Goal: Information Seeking & Learning: Learn about a topic

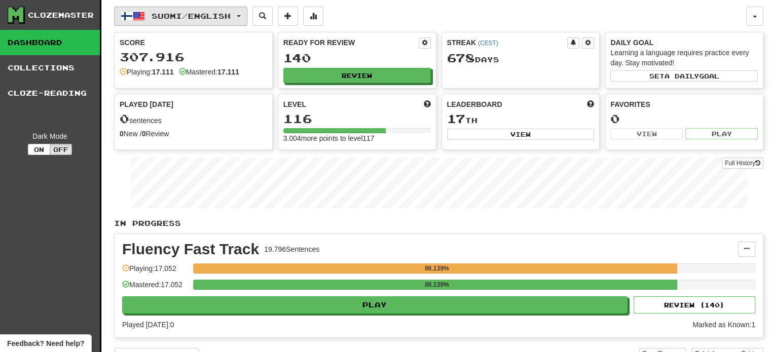
click at [200, 12] on span "Suomi / English" at bounding box center [190, 16] width 79 height 9
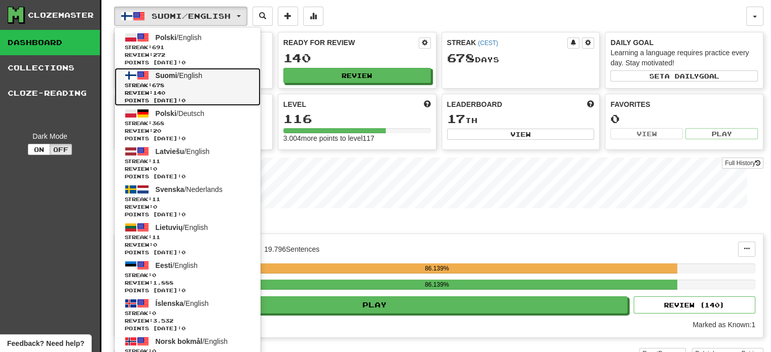
click at [197, 89] on span "Review: 140" at bounding box center [188, 93] width 126 height 8
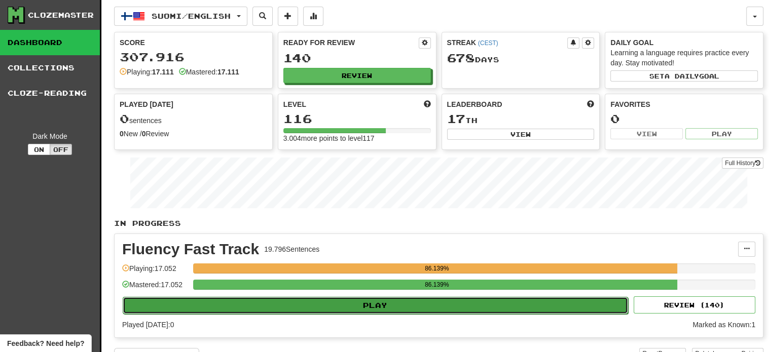
click at [303, 309] on button "Play" at bounding box center [375, 305] width 505 height 17
select select "**"
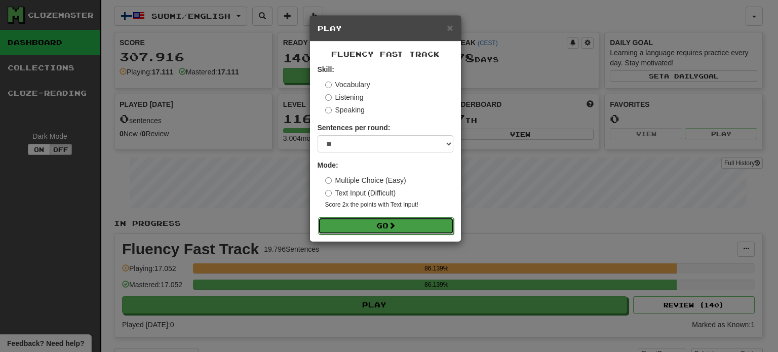
click at [379, 229] on button "Go" at bounding box center [386, 225] width 136 height 17
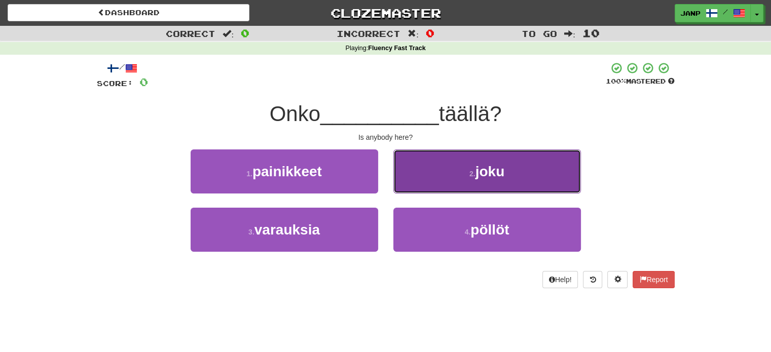
click at [423, 154] on button "2 . joku" at bounding box center [486, 171] width 187 height 44
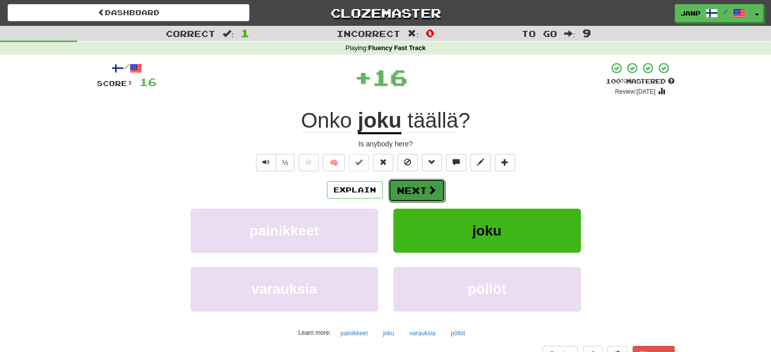
click at [409, 186] on button "Next" at bounding box center [416, 190] width 57 height 23
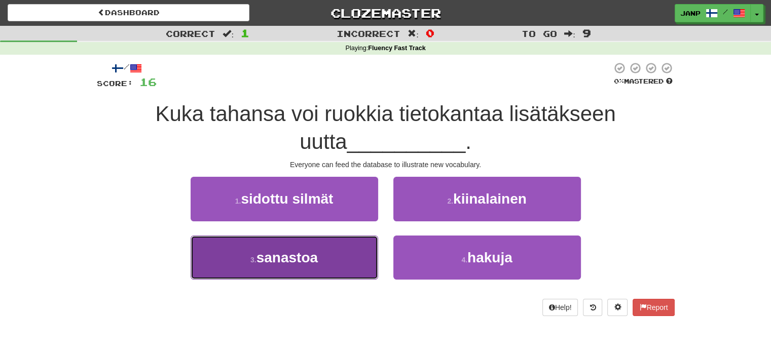
click at [338, 254] on button "3 . sanastoa" at bounding box center [284, 258] width 187 height 44
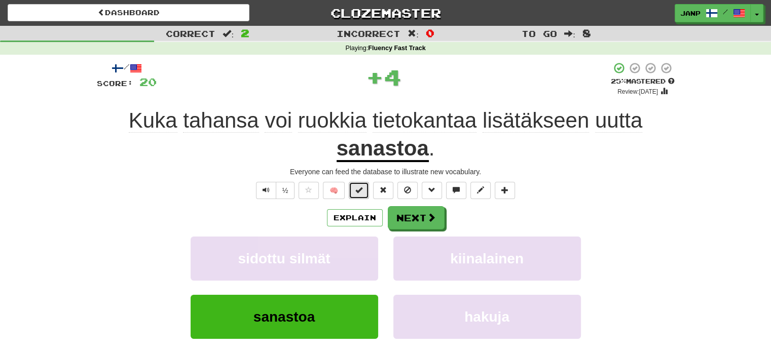
click at [362, 186] on span at bounding box center [358, 189] width 7 height 7
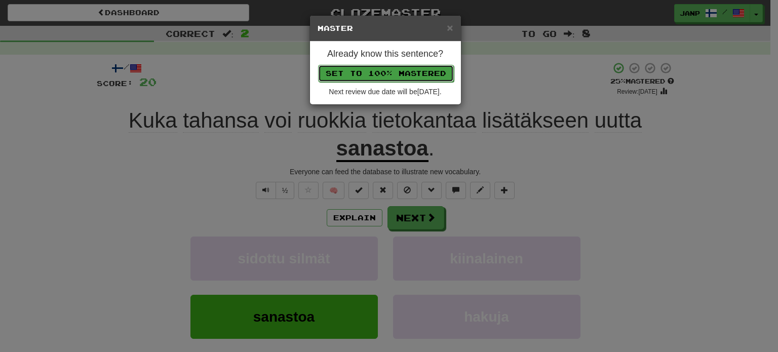
click at [379, 78] on button "Set to 100% Mastered" at bounding box center [386, 73] width 136 height 17
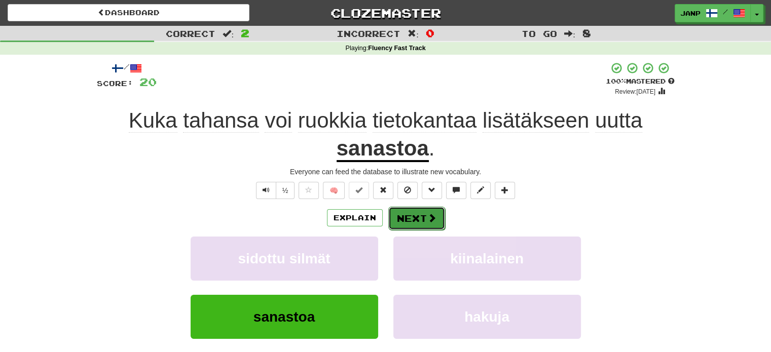
click at [413, 222] on button "Next" at bounding box center [416, 218] width 57 height 23
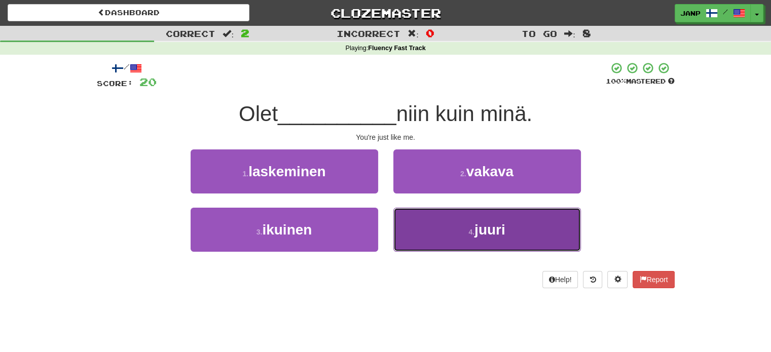
click at [412, 231] on button "4 . juuri" at bounding box center [486, 230] width 187 height 44
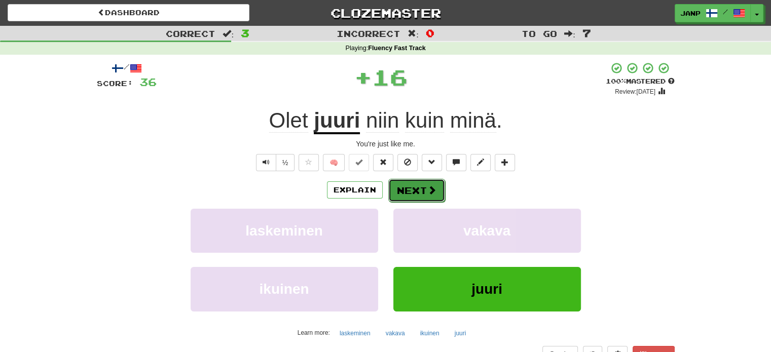
click at [415, 189] on button "Next" at bounding box center [416, 190] width 57 height 23
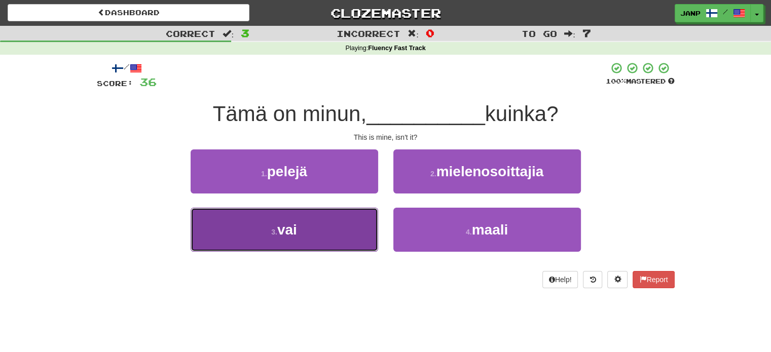
click at [328, 222] on button "3 . vai" at bounding box center [284, 230] width 187 height 44
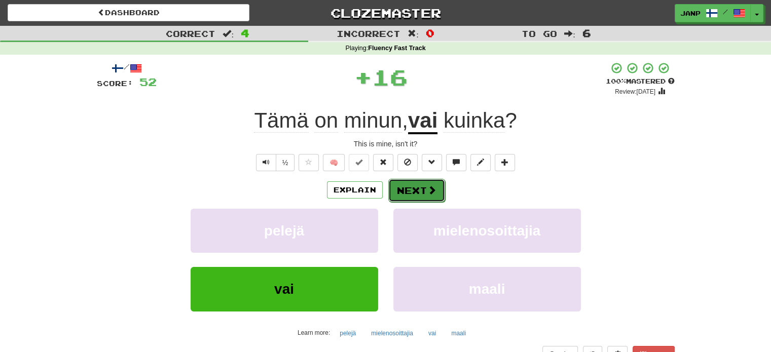
click at [409, 187] on button "Next" at bounding box center [416, 190] width 57 height 23
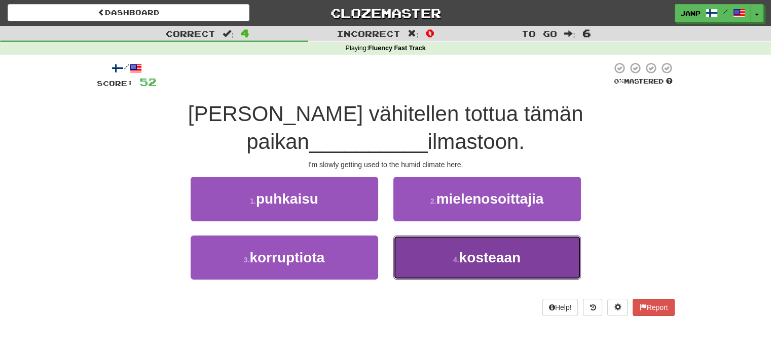
click at [460, 250] on span "kosteaan" at bounding box center [489, 258] width 61 height 16
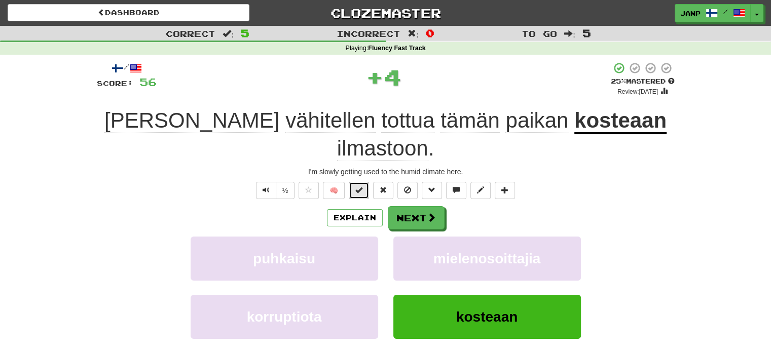
click at [355, 182] on button at bounding box center [359, 190] width 20 height 17
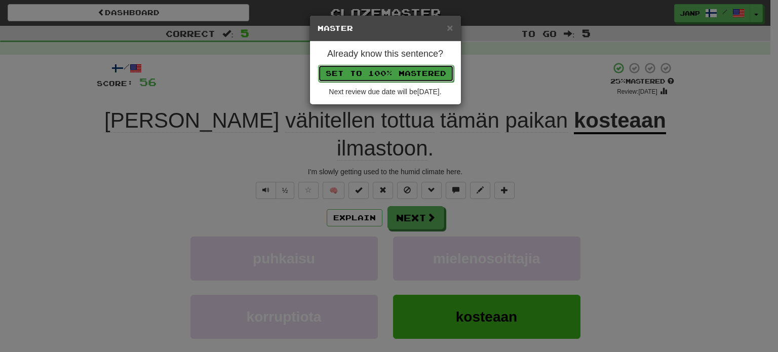
click at [374, 70] on button "Set to 100% Mastered" at bounding box center [386, 73] width 136 height 17
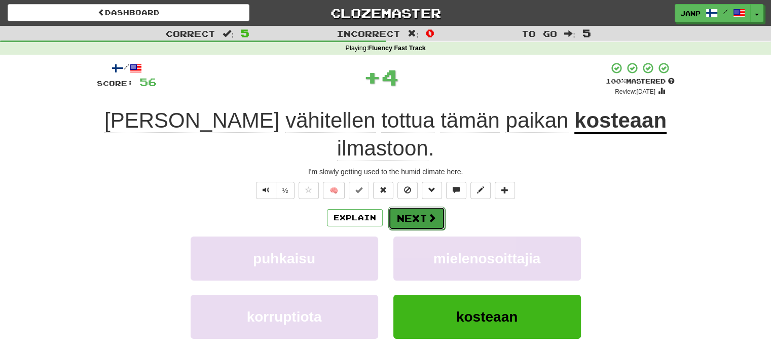
click at [421, 207] on button "Next" at bounding box center [416, 218] width 57 height 23
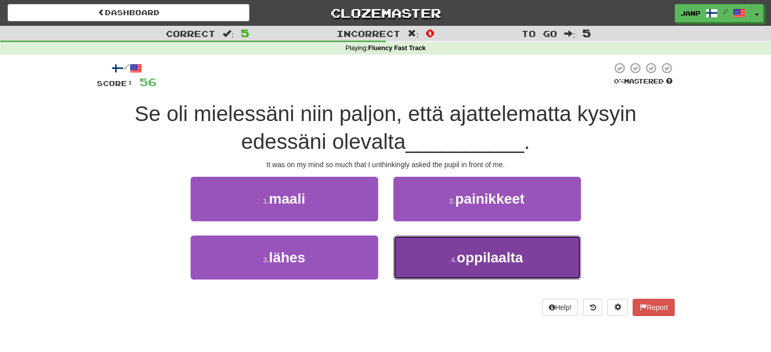
click at [424, 251] on button "4 . oppilaalta" at bounding box center [486, 258] width 187 height 44
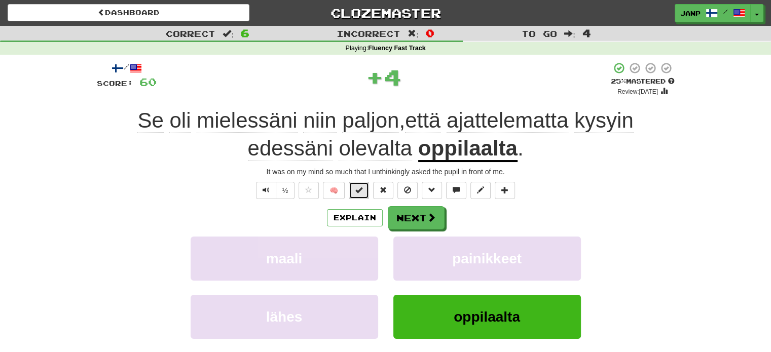
click at [358, 188] on span at bounding box center [358, 189] width 7 height 7
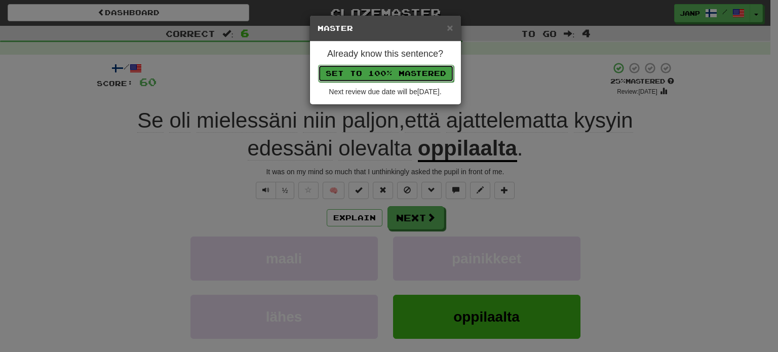
click at [379, 65] on button "Set to 100% Mastered" at bounding box center [386, 73] width 136 height 17
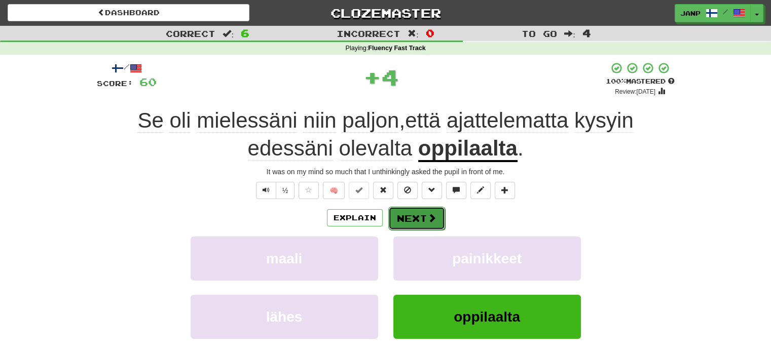
click at [432, 221] on span at bounding box center [431, 217] width 9 height 9
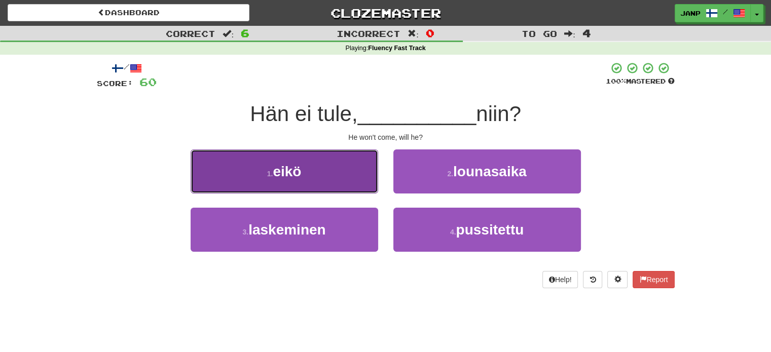
click at [322, 185] on button "1 . eikö" at bounding box center [284, 171] width 187 height 44
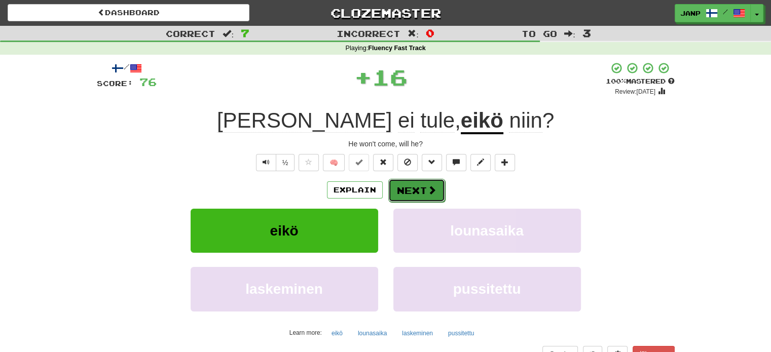
click at [415, 194] on button "Next" at bounding box center [416, 190] width 57 height 23
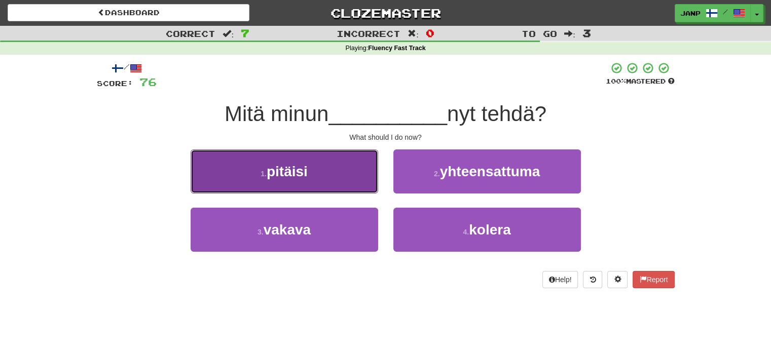
click at [329, 182] on button "1 . pitäisi" at bounding box center [284, 171] width 187 height 44
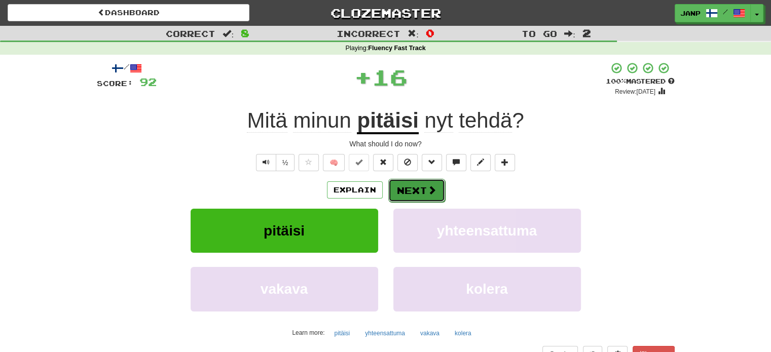
click at [411, 184] on button "Next" at bounding box center [416, 190] width 57 height 23
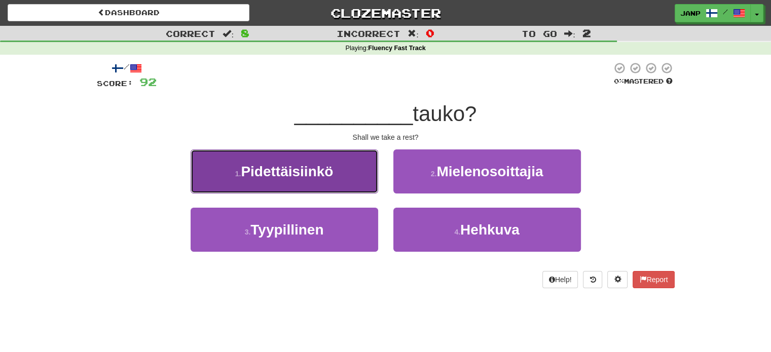
click at [349, 180] on button "1 . Pidettäisiinkö" at bounding box center [284, 171] width 187 height 44
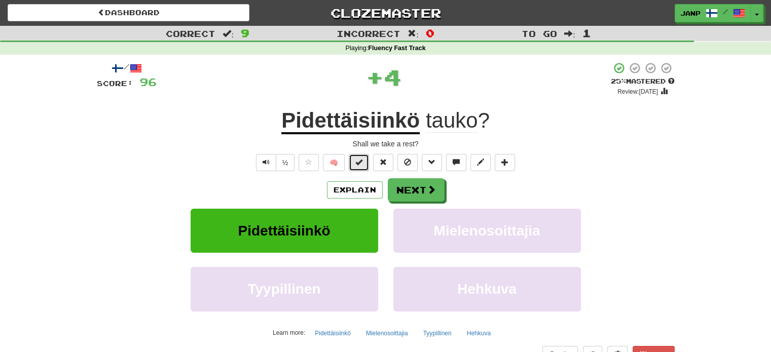
click at [360, 161] on span at bounding box center [358, 162] width 7 height 7
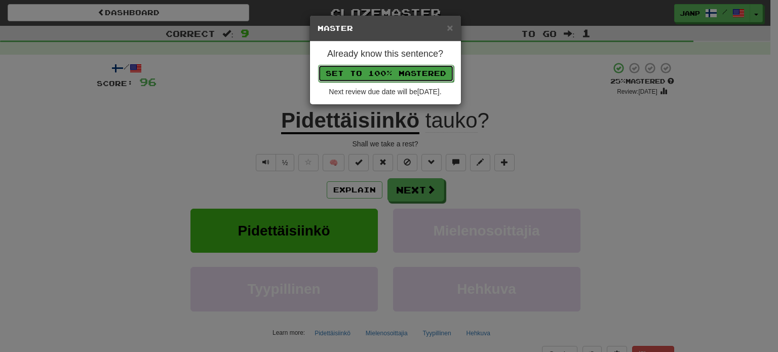
click at [376, 74] on button "Set to 100% Mastered" at bounding box center [386, 73] width 136 height 17
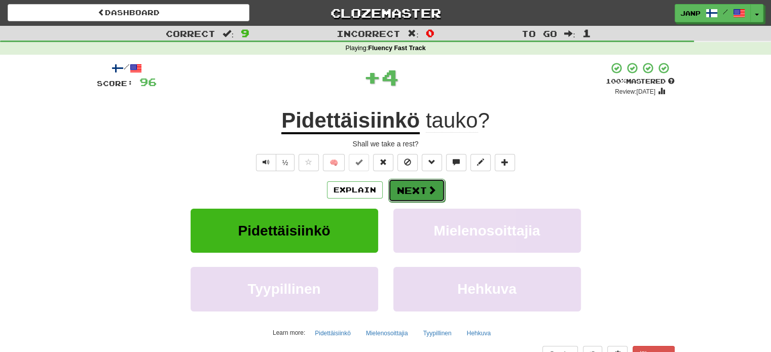
click at [409, 198] on button "Next" at bounding box center [416, 190] width 57 height 23
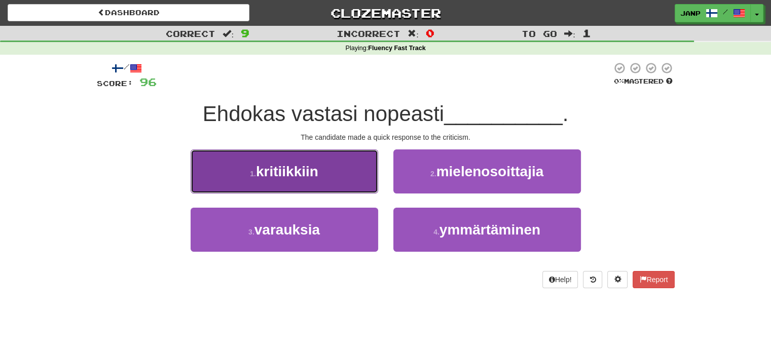
click at [334, 170] on button "1 . kritiikkiin" at bounding box center [284, 171] width 187 height 44
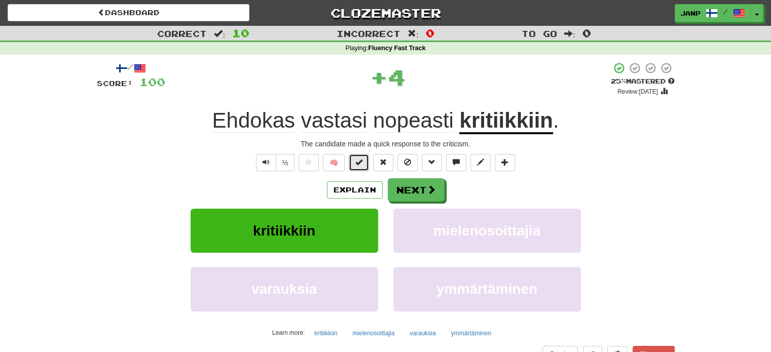
click at [358, 164] on span at bounding box center [358, 162] width 7 height 7
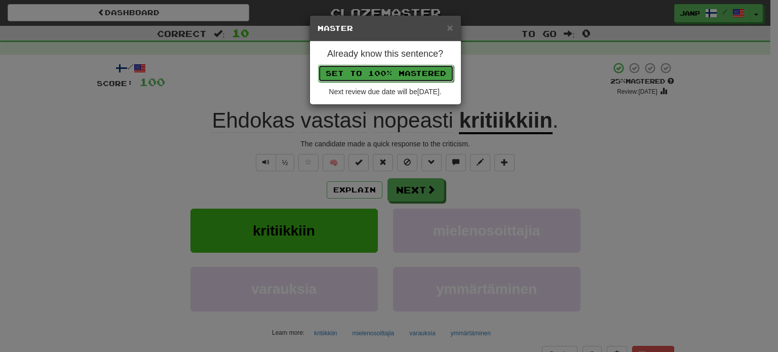
click at [371, 65] on button "Set to 100% Mastered" at bounding box center [386, 73] width 136 height 17
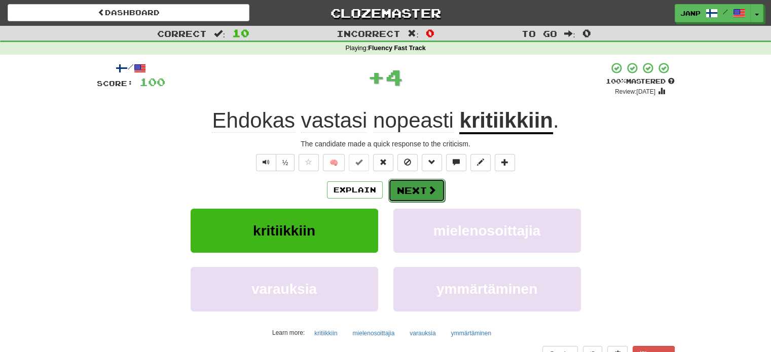
click at [409, 189] on button "Next" at bounding box center [416, 190] width 57 height 23
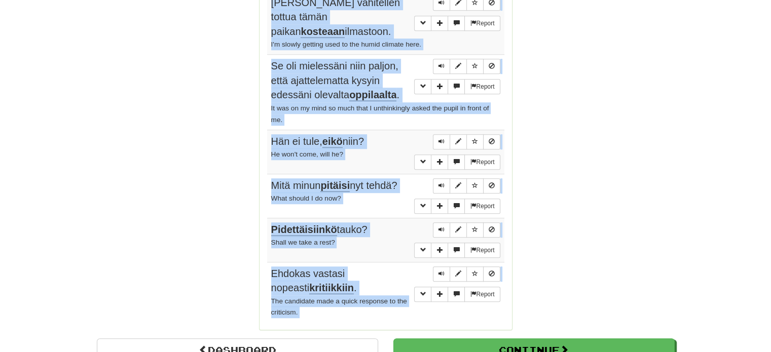
scroll to position [751, 0]
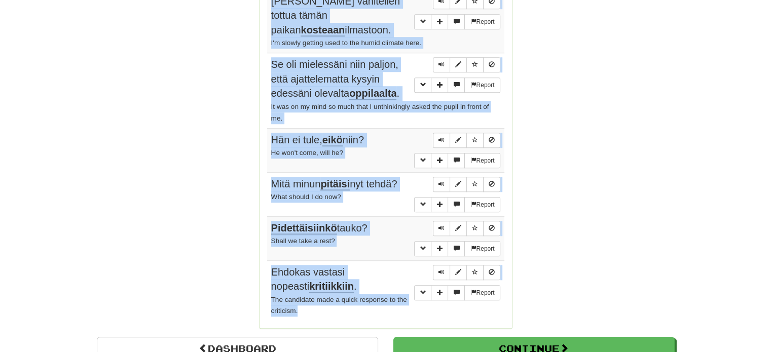
drag, startPoint x: 270, startPoint y: 150, endPoint x: 377, endPoint y: 306, distance: 188.7
click at [377, 306] on tbody "Report Onko joku täällä? Is anybody here? Report Kuka tahansa voi ruokkia tieto…" at bounding box center [385, 57] width 237 height 527
copy tbody "Onko joku täällä? Is anybody here? Report Kuka tahansa voi ruokkia tietokantaa …"
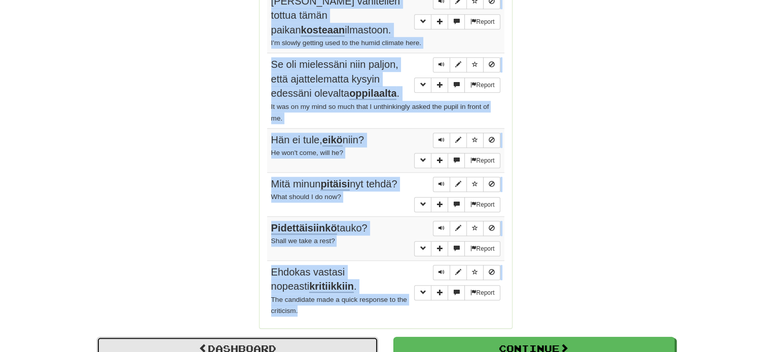
click at [249, 344] on link "Dashboard" at bounding box center [237, 348] width 281 height 23
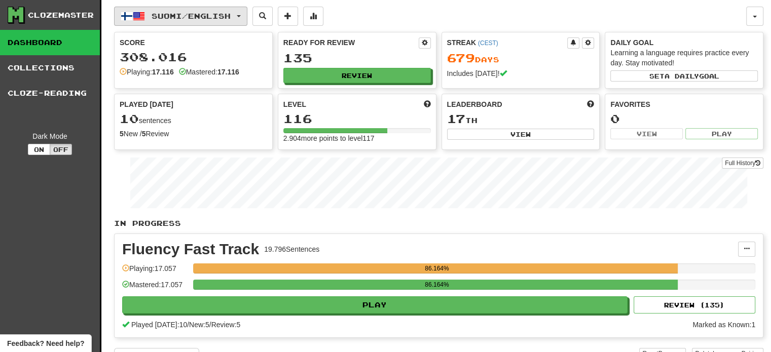
click at [192, 17] on span "Suomi / English" at bounding box center [190, 16] width 79 height 9
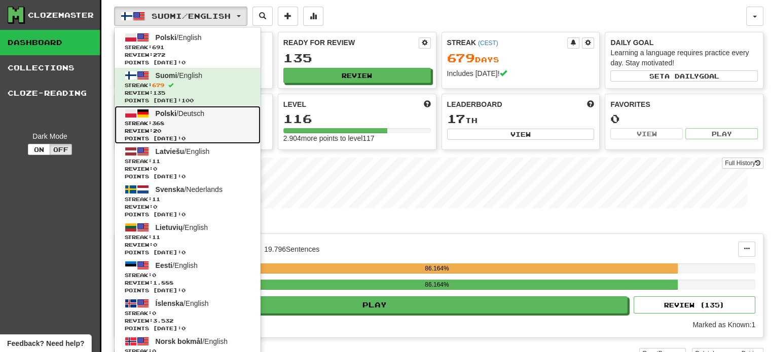
click at [184, 124] on span "Streak: 368" at bounding box center [188, 124] width 126 height 8
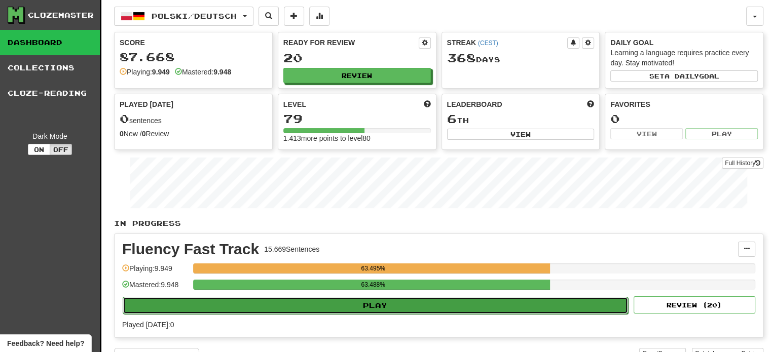
click at [361, 302] on button "Play" at bounding box center [375, 305] width 505 height 17
select select "**"
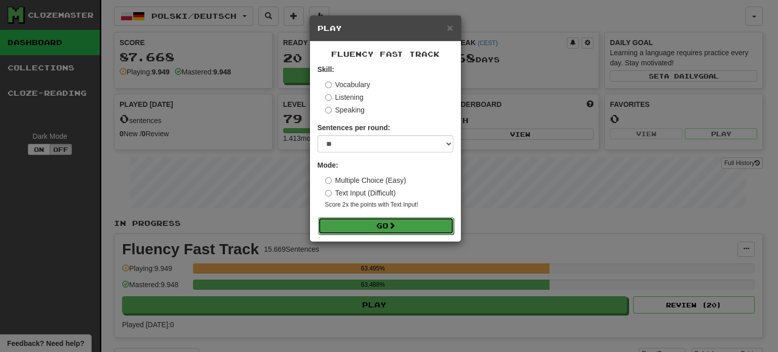
click at [377, 226] on button "Go" at bounding box center [386, 225] width 136 height 17
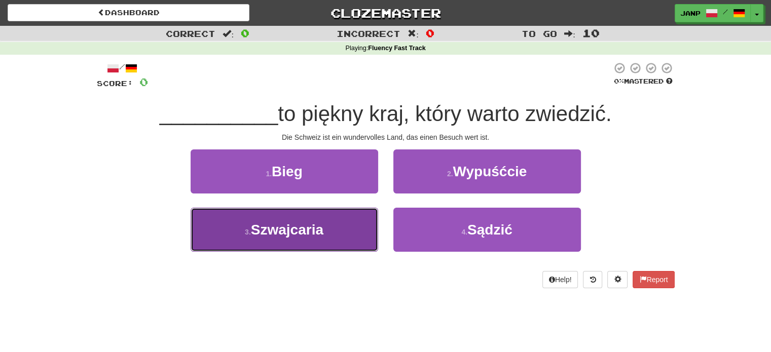
click at [344, 248] on button "3 . Szwajcaria" at bounding box center [284, 230] width 187 height 44
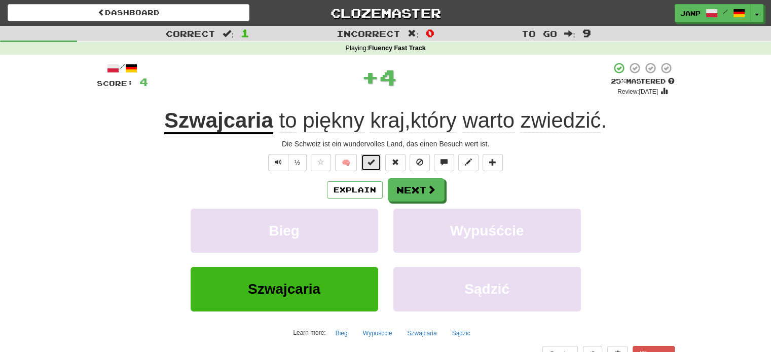
click at [369, 163] on span at bounding box center [370, 162] width 7 height 7
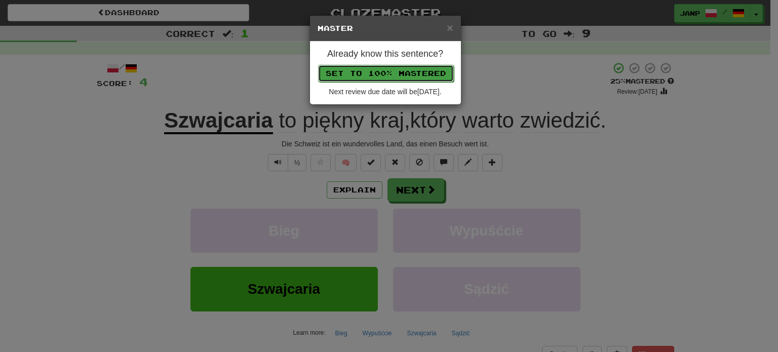
click at [389, 66] on button "Set to 100% Mastered" at bounding box center [386, 73] width 136 height 17
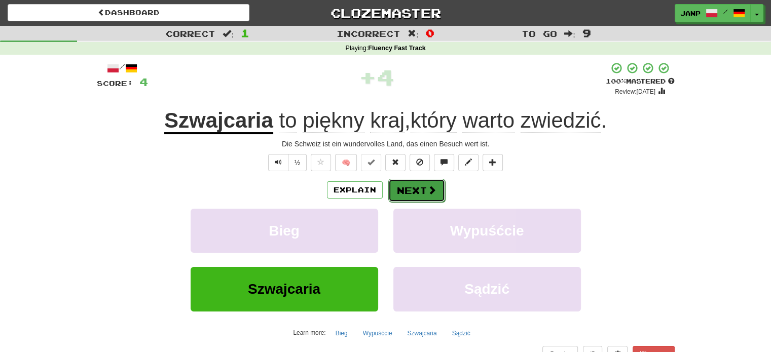
click at [390, 194] on button "Next" at bounding box center [416, 190] width 57 height 23
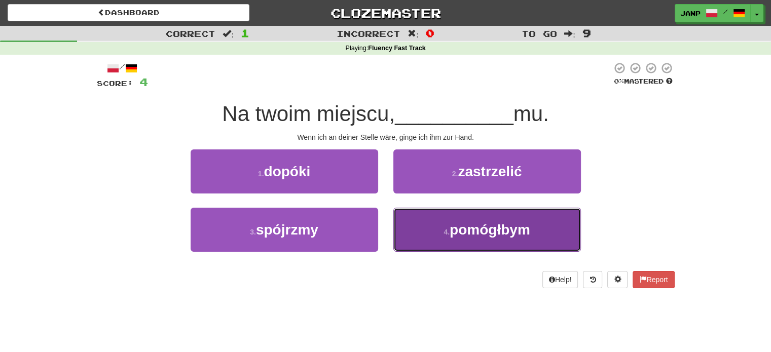
click at [420, 249] on button "4 . pomógłbym" at bounding box center [486, 230] width 187 height 44
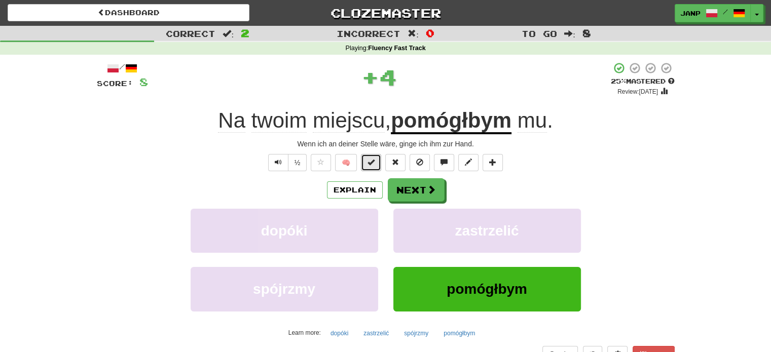
click at [367, 160] on button at bounding box center [371, 162] width 20 height 17
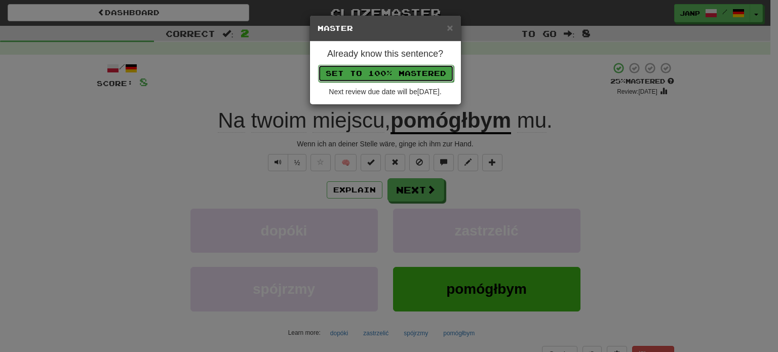
click at [379, 69] on button "Set to 100% Mastered" at bounding box center [386, 73] width 136 height 17
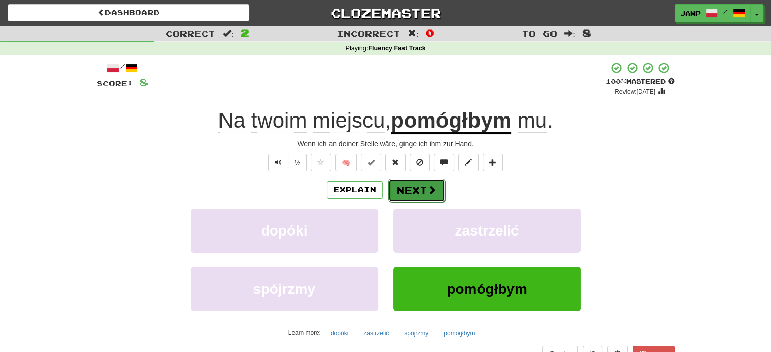
click at [411, 191] on button "Next" at bounding box center [416, 190] width 57 height 23
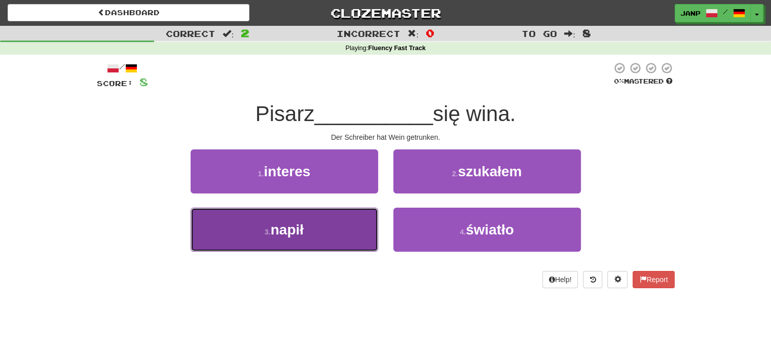
click at [348, 237] on button "3 . napił" at bounding box center [284, 230] width 187 height 44
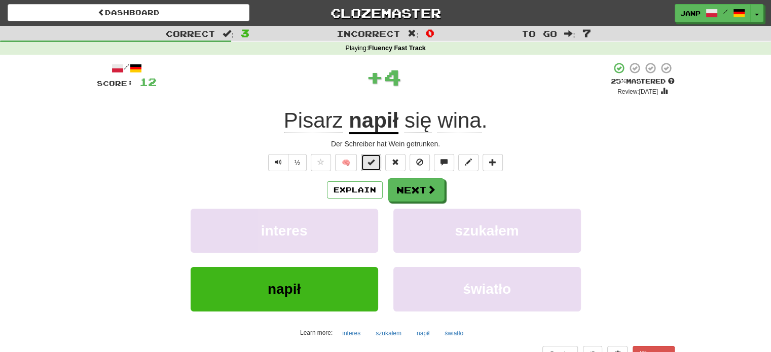
click at [371, 159] on span at bounding box center [370, 162] width 7 height 7
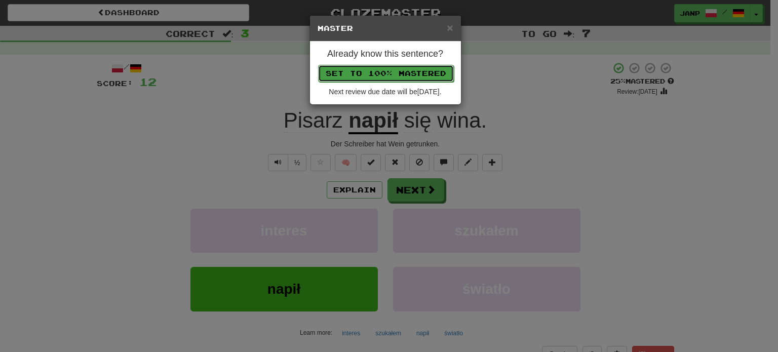
click at [392, 73] on button "Set to 100% Mastered" at bounding box center [386, 73] width 136 height 17
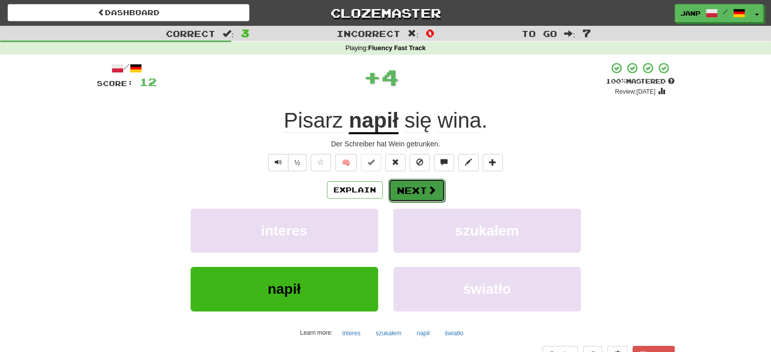
click at [405, 198] on button "Next" at bounding box center [416, 190] width 57 height 23
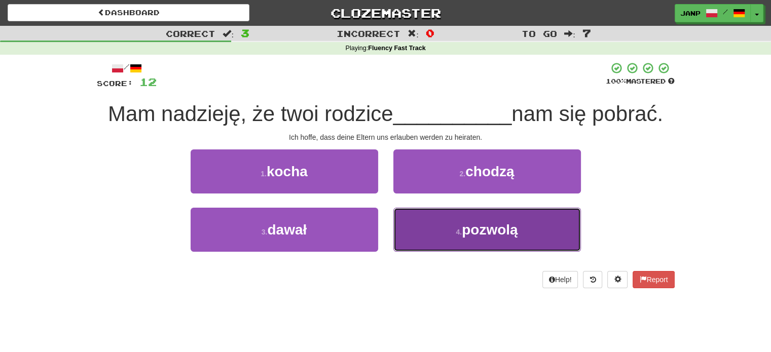
click at [439, 237] on button "4 . pozwolą" at bounding box center [486, 230] width 187 height 44
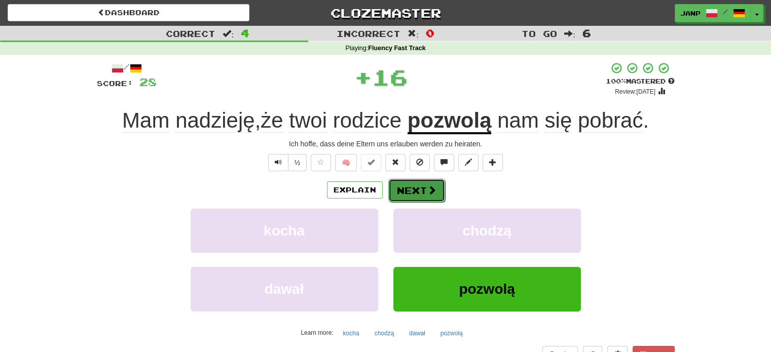
click at [414, 192] on button "Next" at bounding box center [416, 190] width 57 height 23
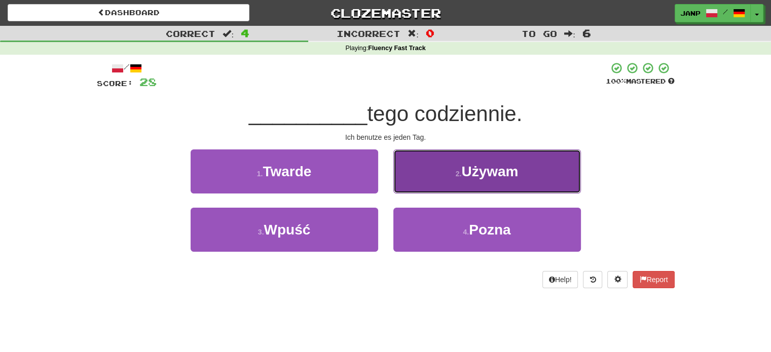
click at [422, 182] on button "2 . Używam" at bounding box center [486, 171] width 187 height 44
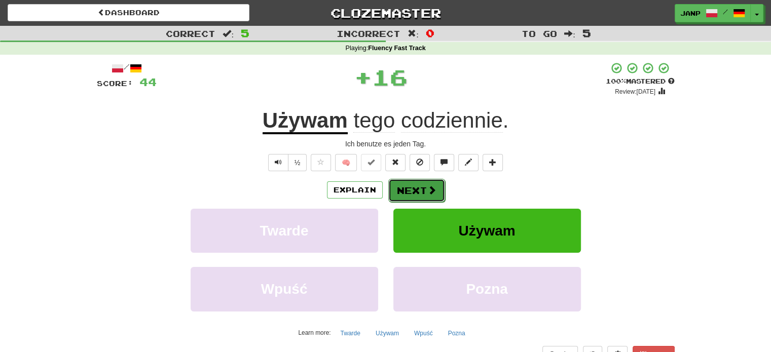
click at [417, 187] on button "Next" at bounding box center [416, 190] width 57 height 23
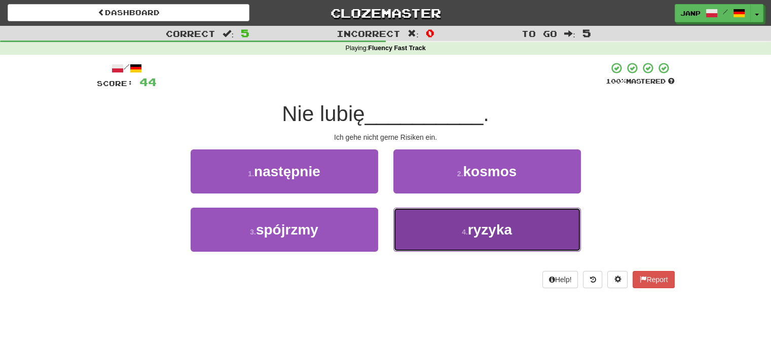
click at [419, 218] on button "4 . ryzyka" at bounding box center [486, 230] width 187 height 44
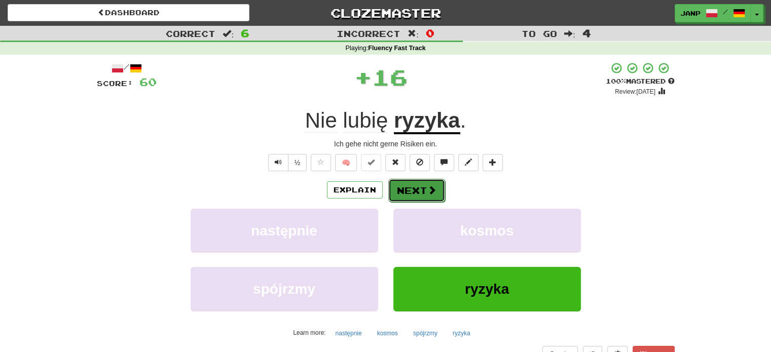
click at [411, 188] on button "Next" at bounding box center [416, 190] width 57 height 23
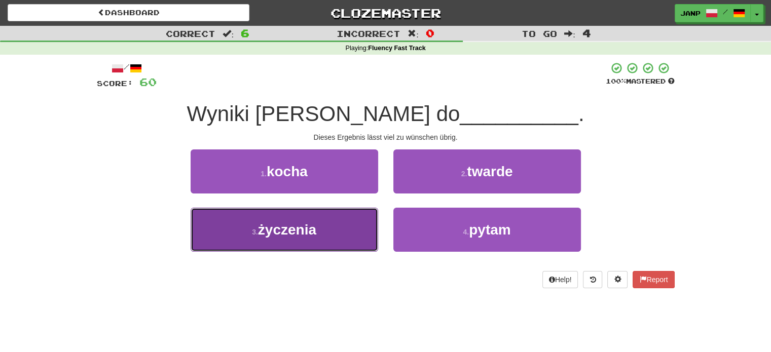
click at [341, 224] on button "3 . życzenia" at bounding box center [284, 230] width 187 height 44
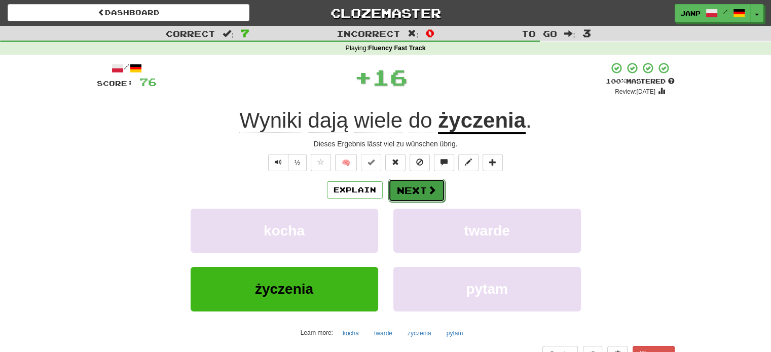
click at [408, 184] on button "Next" at bounding box center [416, 190] width 57 height 23
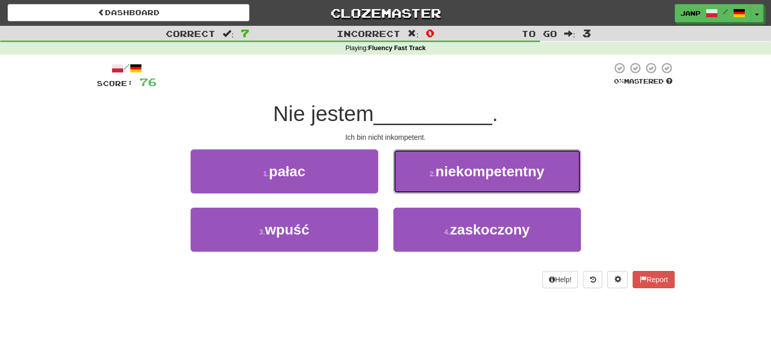
click at [408, 184] on button "2 . niekompetentny" at bounding box center [486, 171] width 187 height 44
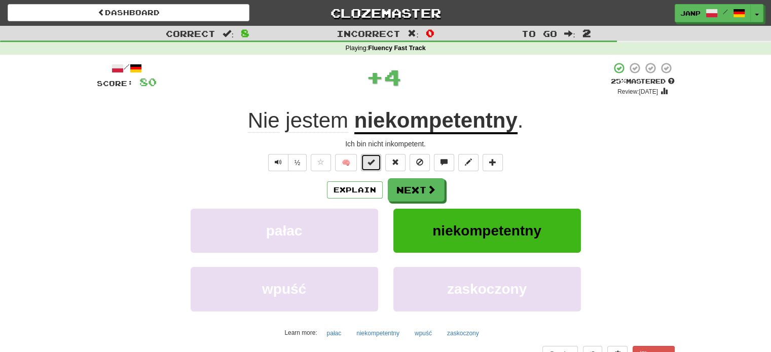
click at [364, 163] on button at bounding box center [371, 162] width 20 height 17
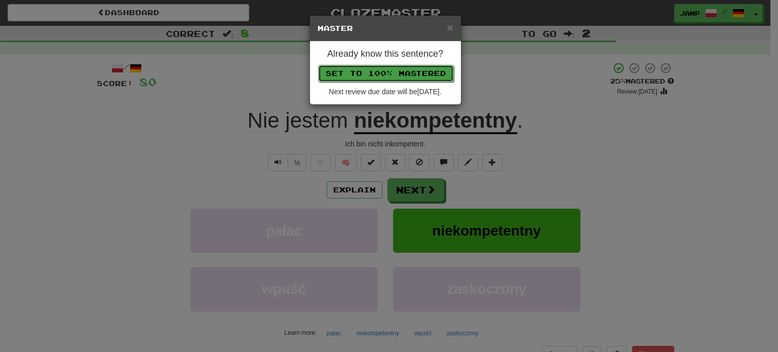
click at [402, 72] on button "Set to 100% Mastered" at bounding box center [386, 73] width 136 height 17
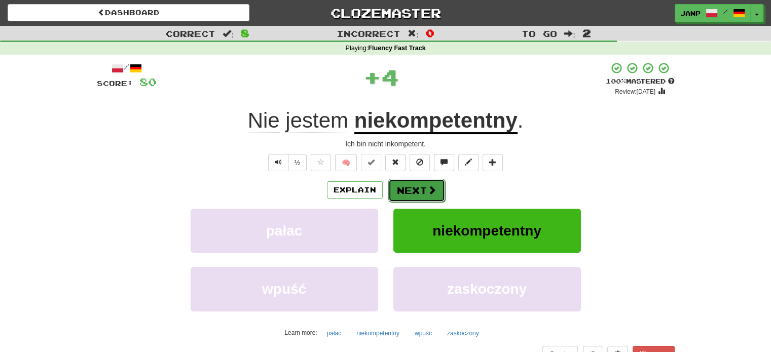
click at [401, 187] on button "Next" at bounding box center [416, 190] width 57 height 23
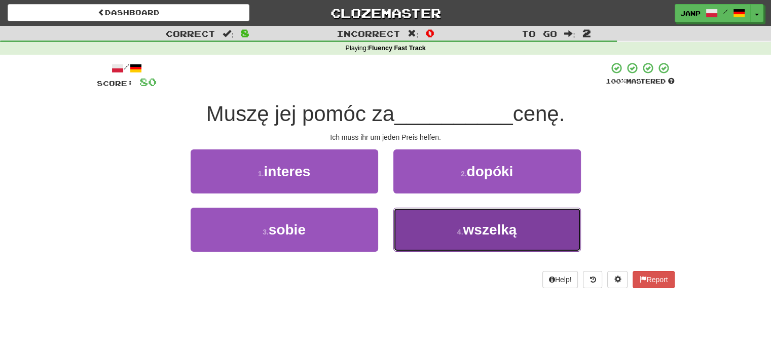
click at [415, 220] on button "4 . wszelką" at bounding box center [486, 230] width 187 height 44
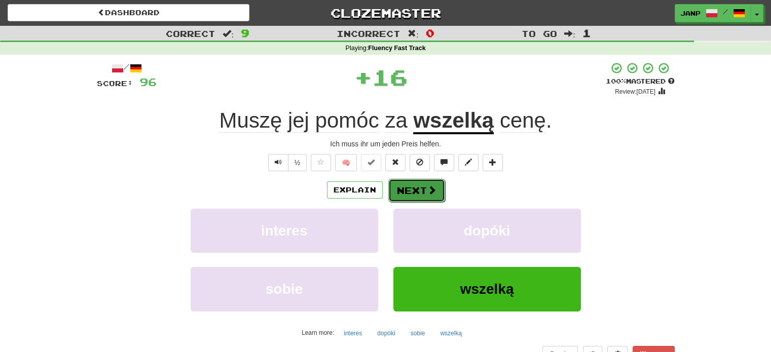
click at [420, 186] on button "Next" at bounding box center [416, 190] width 57 height 23
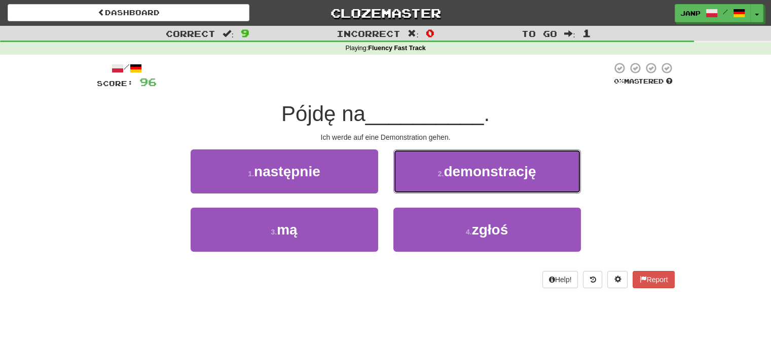
click at [420, 186] on button "2 . demonstrację" at bounding box center [486, 171] width 187 height 44
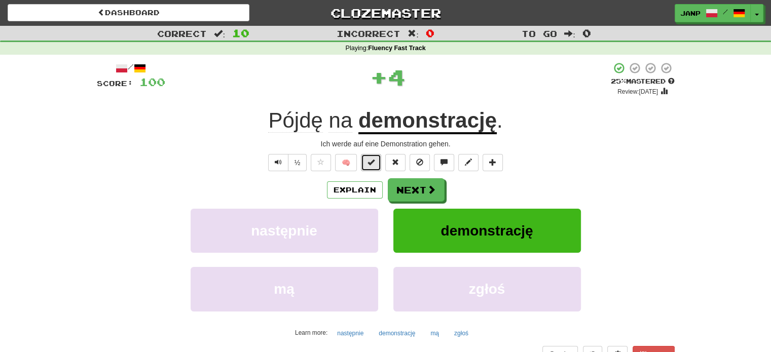
click at [369, 166] on span at bounding box center [370, 162] width 7 height 7
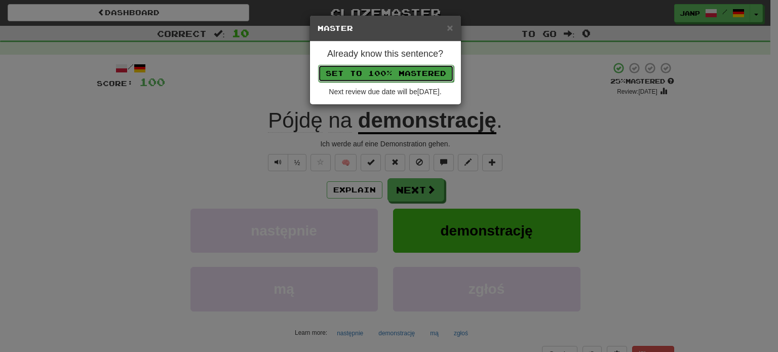
click at [385, 67] on button "Set to 100% Mastered" at bounding box center [386, 73] width 136 height 17
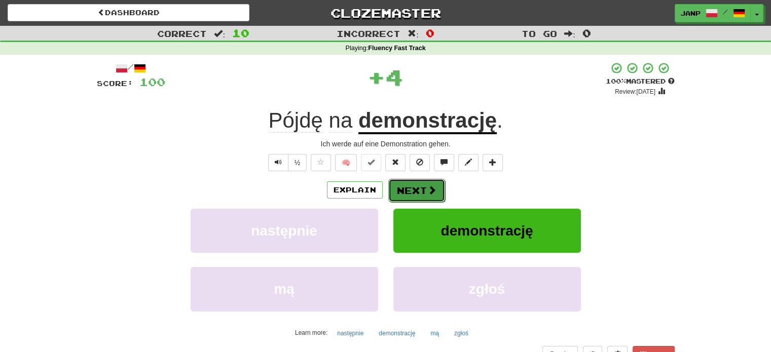
click at [410, 187] on button "Next" at bounding box center [416, 190] width 57 height 23
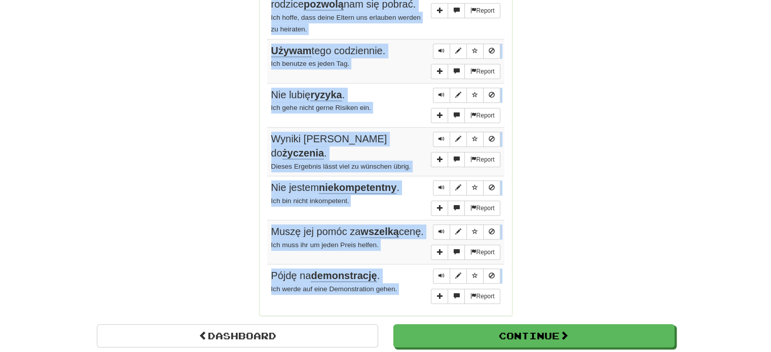
scroll to position [765, 0]
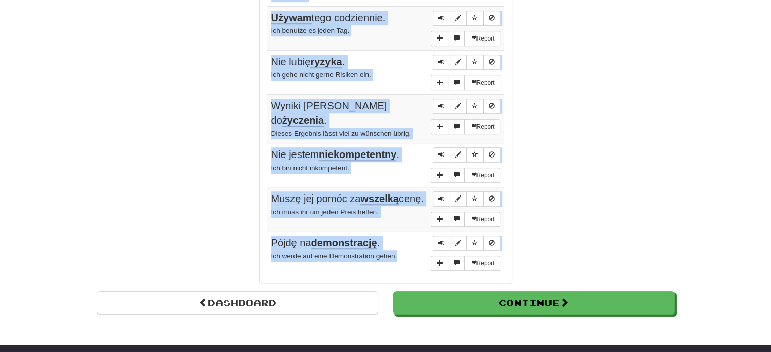
drag, startPoint x: 274, startPoint y: 149, endPoint x: 406, endPoint y: 263, distance: 175.0
click at [406, 263] on tbody "Report Szwajcaria to piękny kraj, który warto zwiedzić. Die Schweiz ist ein wun…" at bounding box center [385, 28] width 237 height 496
copy tbody "Szwajcaria to piękny kraj, który warto zwiedzić. Die Schweiz ist ein wundervoll…"
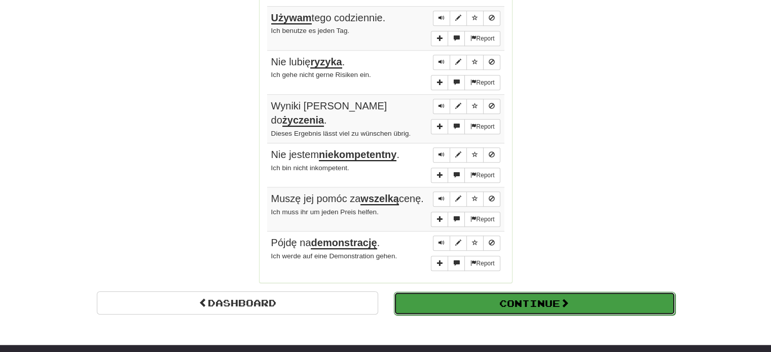
click at [521, 304] on button "Continue" at bounding box center [534, 303] width 281 height 23
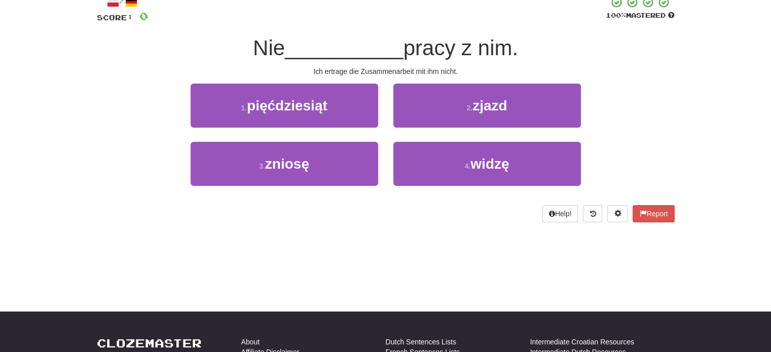
scroll to position [61, 0]
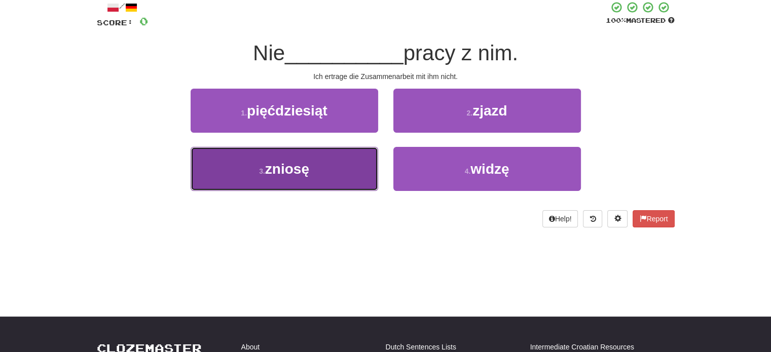
click at [300, 175] on span "zniosę" at bounding box center [287, 169] width 44 height 16
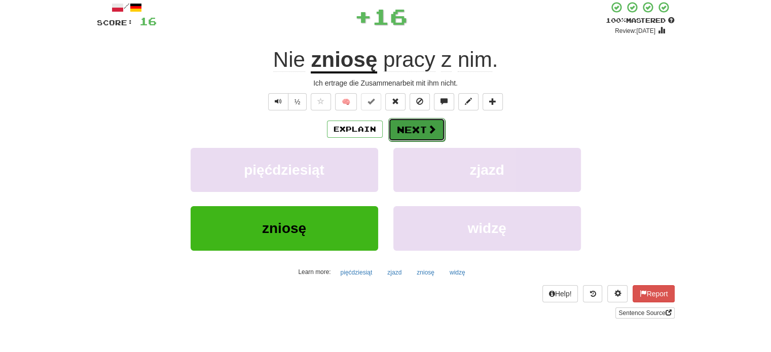
click at [413, 134] on button "Next" at bounding box center [416, 129] width 57 height 23
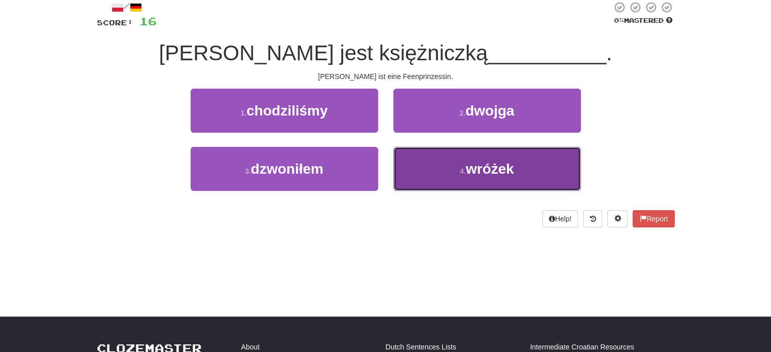
click at [414, 151] on button "4 . wróżek" at bounding box center [486, 169] width 187 height 44
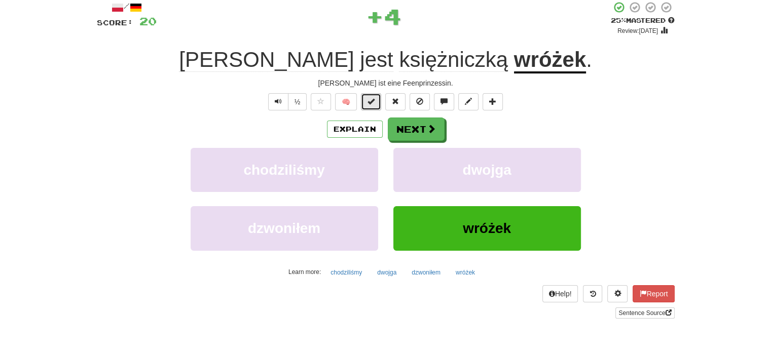
click at [367, 100] on button at bounding box center [371, 101] width 20 height 17
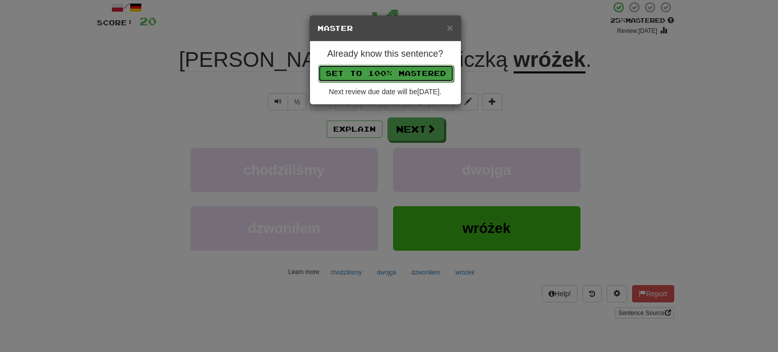
click at [378, 71] on button "Set to 100% Mastered" at bounding box center [386, 73] width 136 height 17
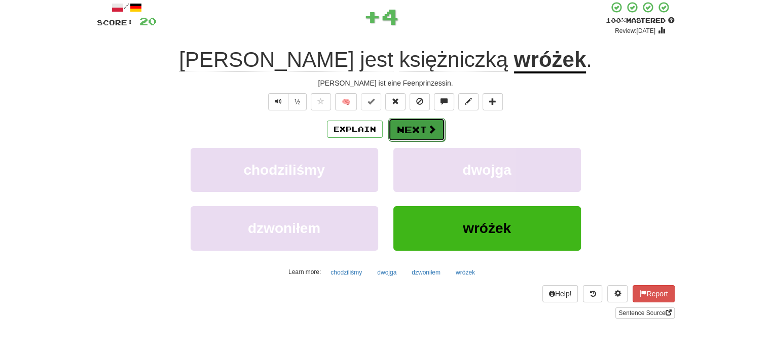
click at [420, 133] on button "Next" at bounding box center [416, 129] width 57 height 23
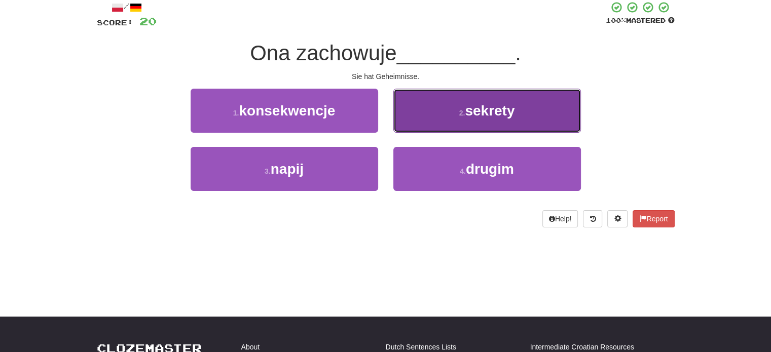
click at [430, 125] on button "2 . sekrety" at bounding box center [486, 111] width 187 height 44
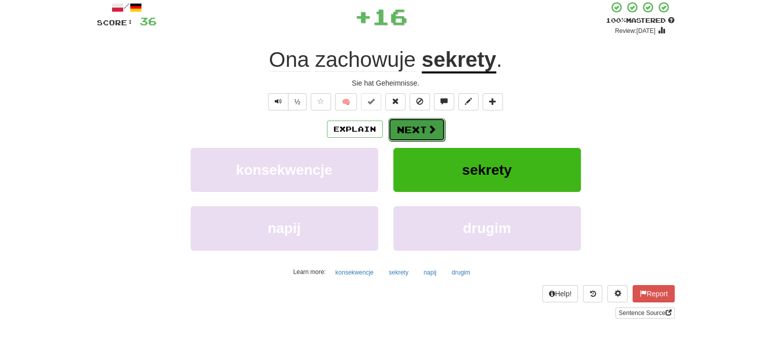
click at [413, 129] on button "Next" at bounding box center [416, 129] width 57 height 23
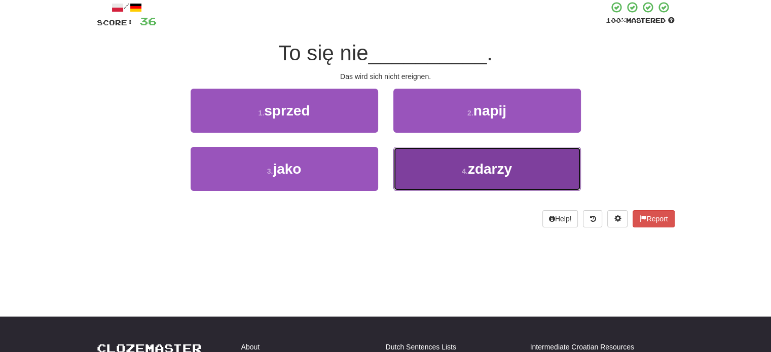
click at [425, 157] on button "4 . zdarzy" at bounding box center [486, 169] width 187 height 44
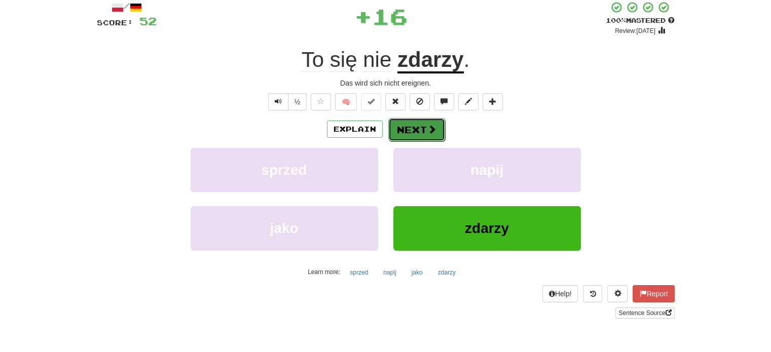
click at [414, 131] on button "Next" at bounding box center [416, 129] width 57 height 23
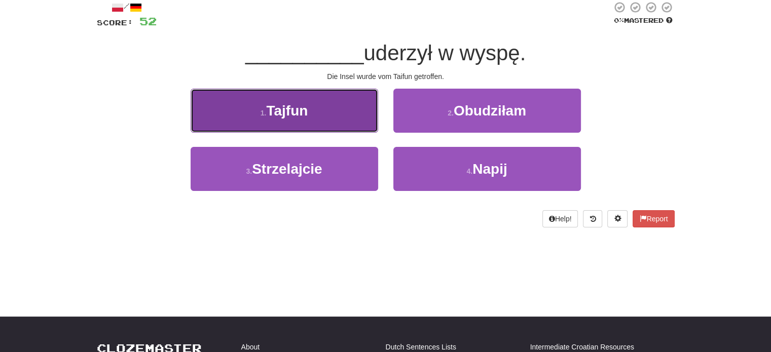
click at [338, 128] on button "1 . Tajfun" at bounding box center [284, 111] width 187 height 44
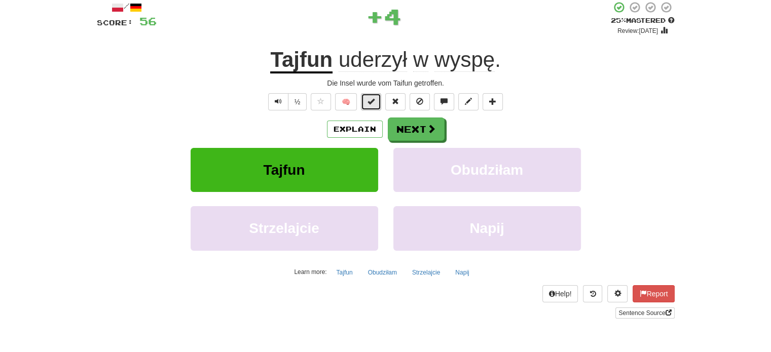
click at [367, 101] on button at bounding box center [371, 101] width 20 height 17
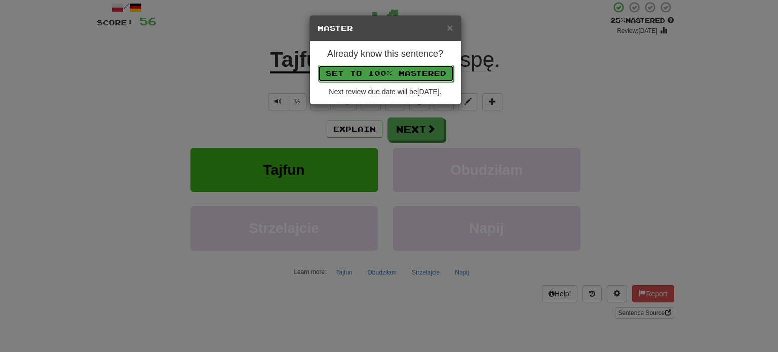
click at [383, 70] on button "Set to 100% Mastered" at bounding box center [386, 73] width 136 height 17
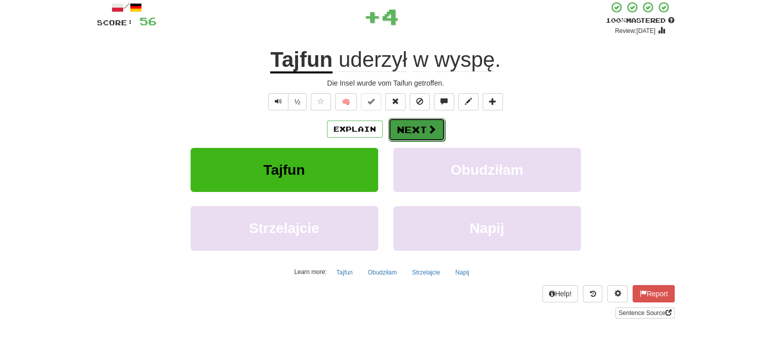
click at [412, 133] on button "Next" at bounding box center [416, 129] width 57 height 23
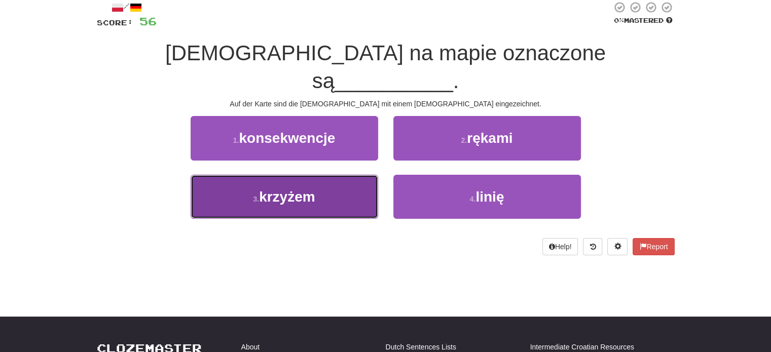
click at [364, 175] on button "3 . krzyżem" at bounding box center [284, 197] width 187 height 44
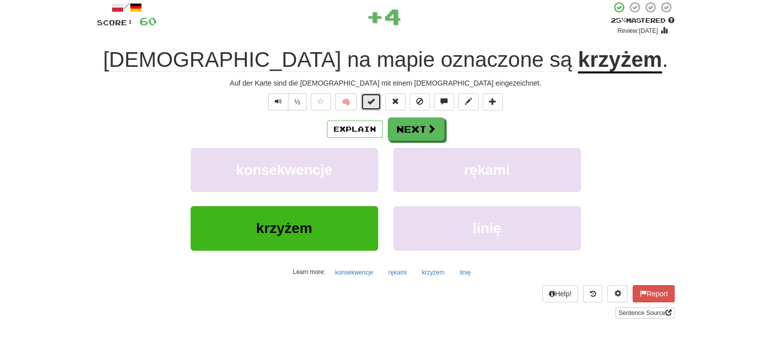
click at [367, 105] on button at bounding box center [371, 101] width 20 height 17
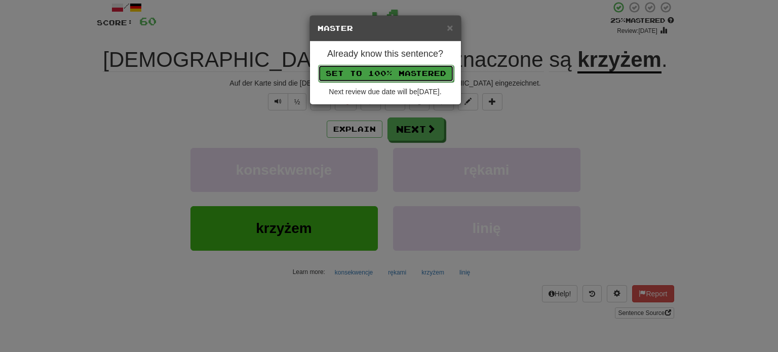
click at [387, 68] on button "Set to 100% Mastered" at bounding box center [386, 73] width 136 height 17
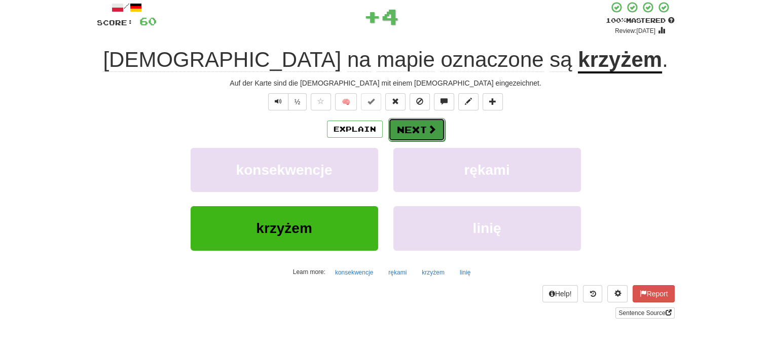
click at [417, 137] on button "Next" at bounding box center [416, 129] width 57 height 23
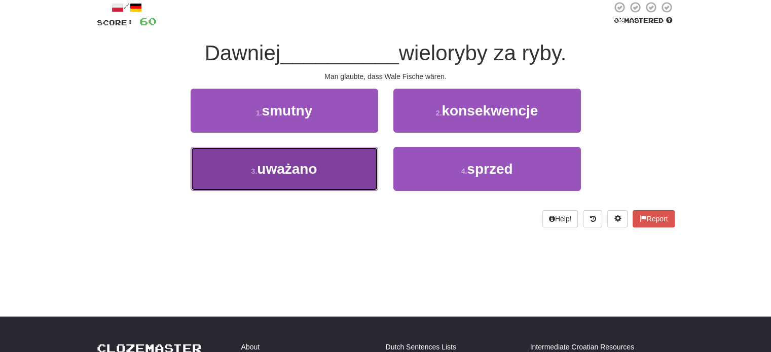
click at [346, 166] on button "3 . uważano" at bounding box center [284, 169] width 187 height 44
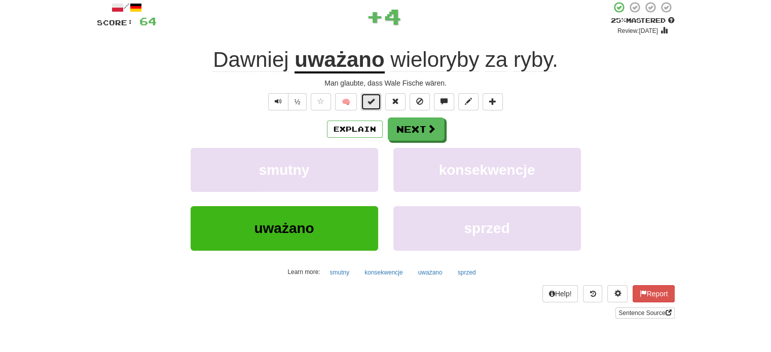
click at [371, 101] on span at bounding box center [370, 101] width 7 height 7
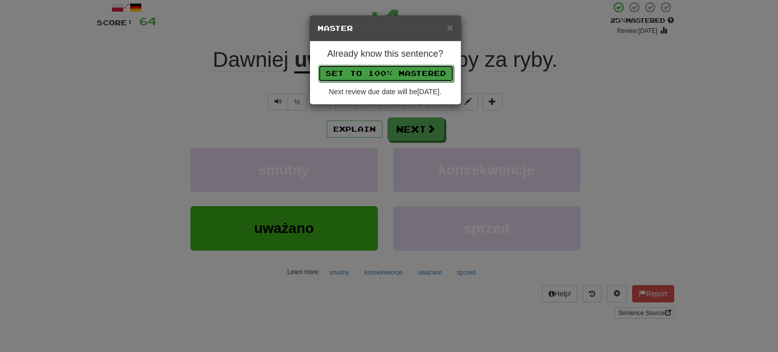
click at [381, 75] on button "Set to 100% Mastered" at bounding box center [386, 73] width 136 height 17
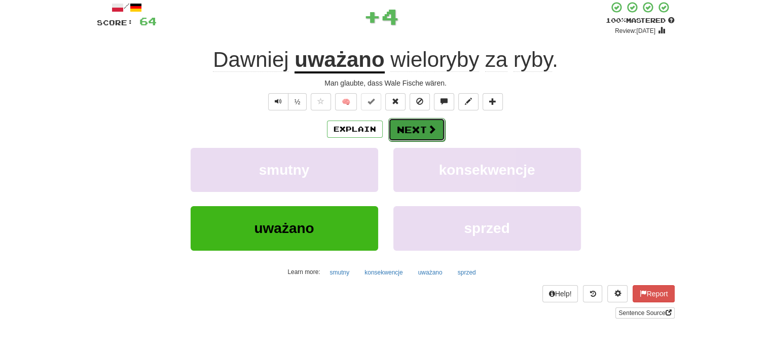
click at [410, 128] on button "Next" at bounding box center [416, 129] width 57 height 23
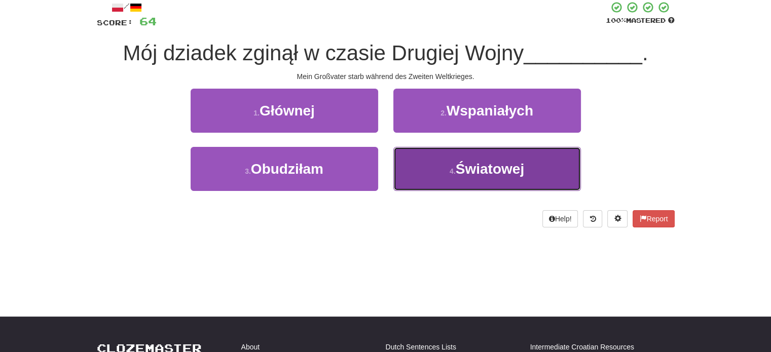
click at [428, 180] on button "4 . Światowej" at bounding box center [486, 169] width 187 height 44
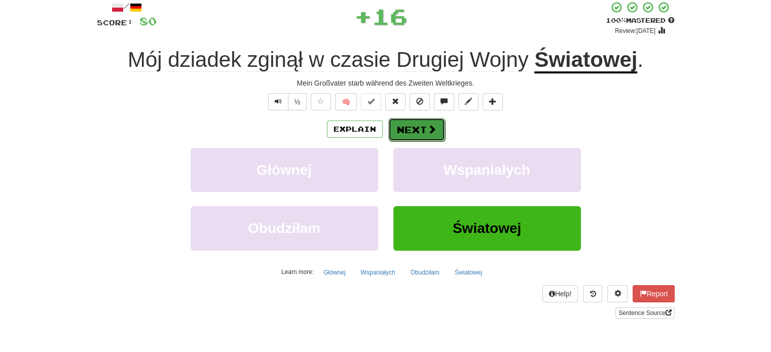
click at [413, 126] on button "Next" at bounding box center [416, 129] width 57 height 23
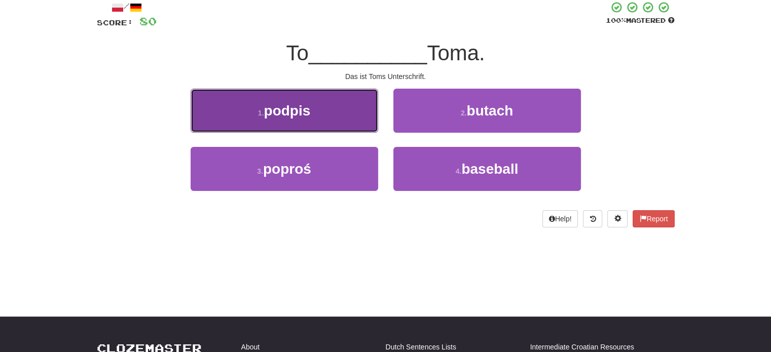
click at [351, 119] on button "1 . podpis" at bounding box center [284, 111] width 187 height 44
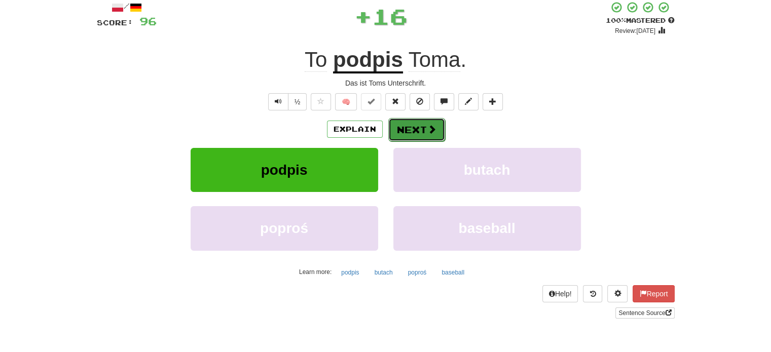
click at [414, 130] on button "Next" at bounding box center [416, 129] width 57 height 23
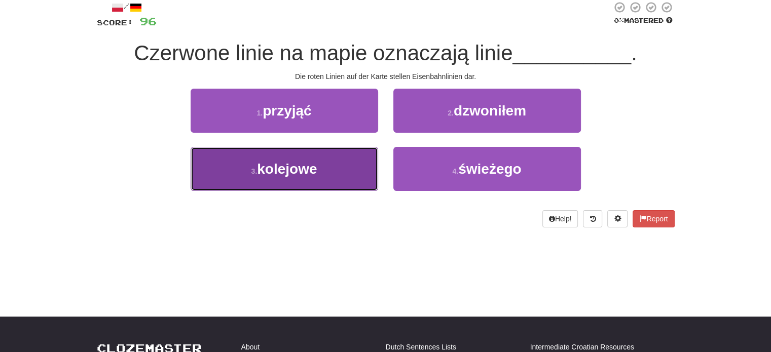
click at [351, 160] on button "3 . kolejowe" at bounding box center [284, 169] width 187 height 44
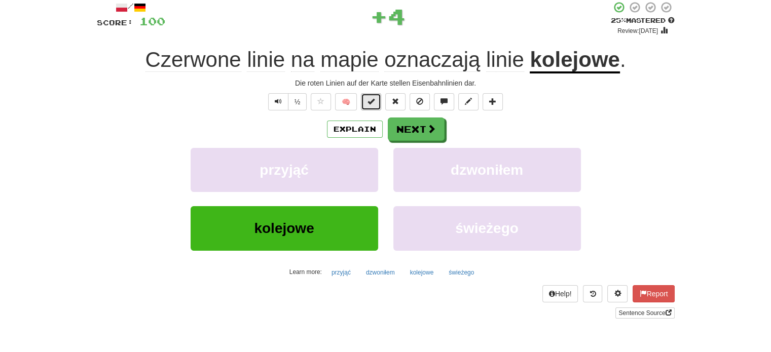
click at [369, 106] on button at bounding box center [371, 101] width 20 height 17
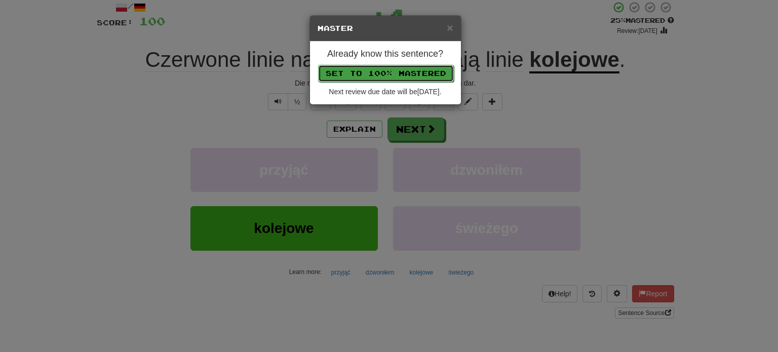
click at [381, 72] on button "Set to 100% Mastered" at bounding box center [386, 73] width 136 height 17
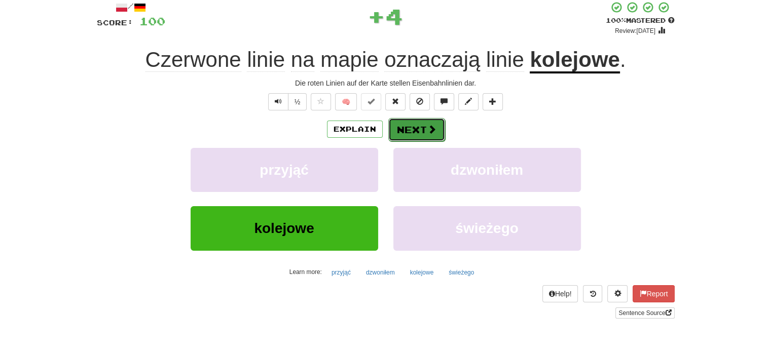
click at [412, 134] on button "Next" at bounding box center [416, 129] width 57 height 23
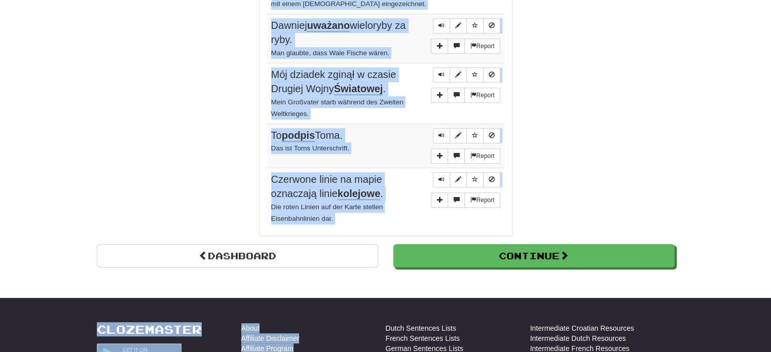
scroll to position [821, 0]
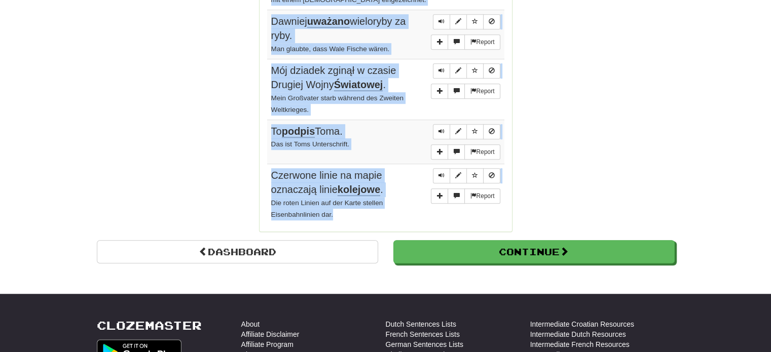
drag, startPoint x: 264, startPoint y: 90, endPoint x: 369, endPoint y: 210, distance: 159.4
copy div "Sentences: Report Nie zniosę pracy z nim. Ich ertrage die Zusammenarbeit mit ih…"
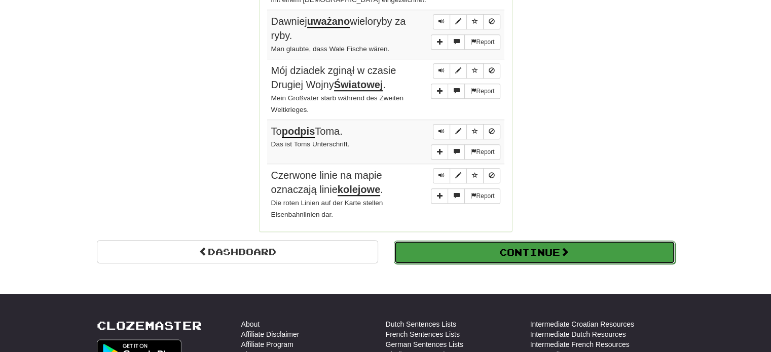
click at [519, 241] on button "Continue" at bounding box center [534, 252] width 281 height 23
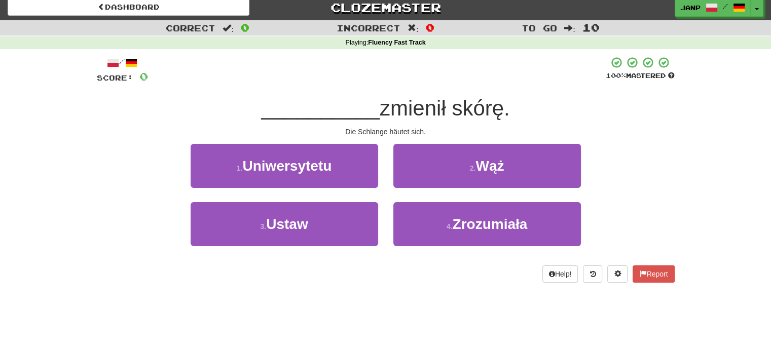
scroll to position [0, 0]
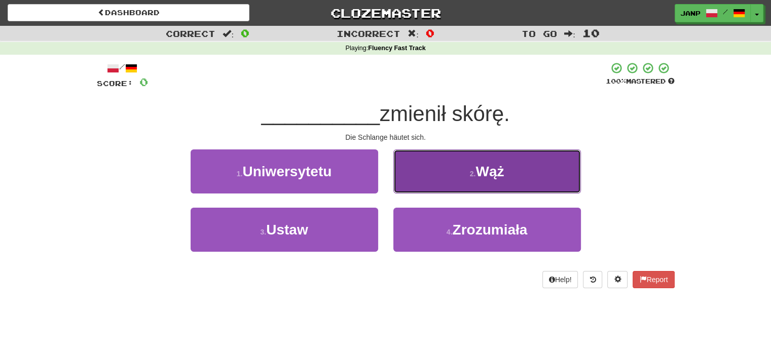
click at [440, 177] on button "2 . Wąż" at bounding box center [486, 171] width 187 height 44
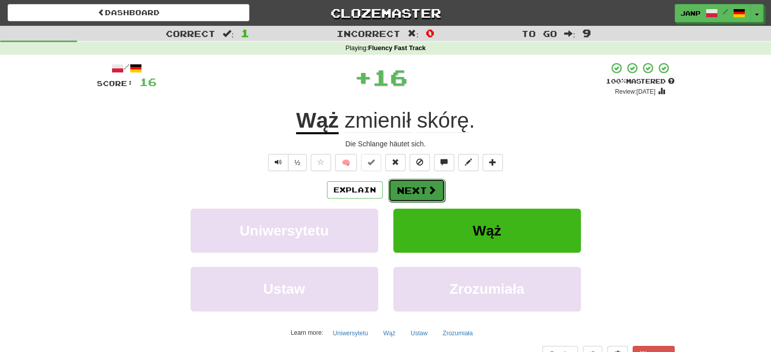
click at [411, 188] on button "Next" at bounding box center [416, 190] width 57 height 23
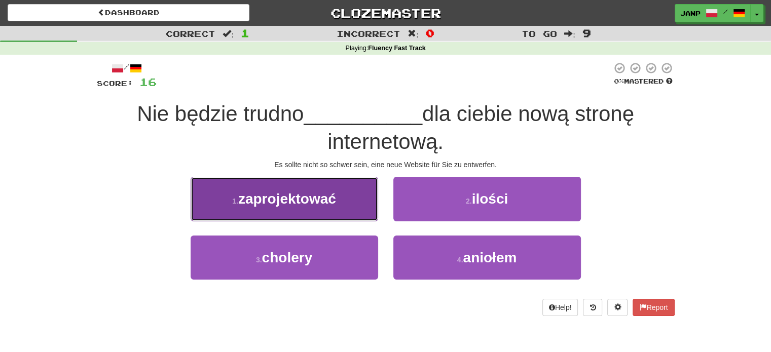
click at [367, 196] on button "1 . zaprojektować" at bounding box center [284, 199] width 187 height 44
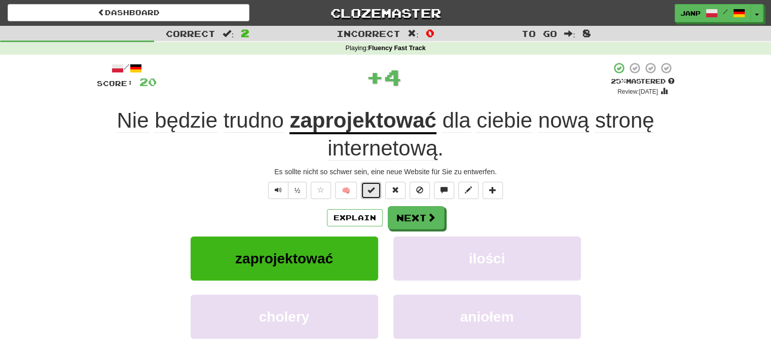
click at [375, 184] on button at bounding box center [371, 190] width 20 height 17
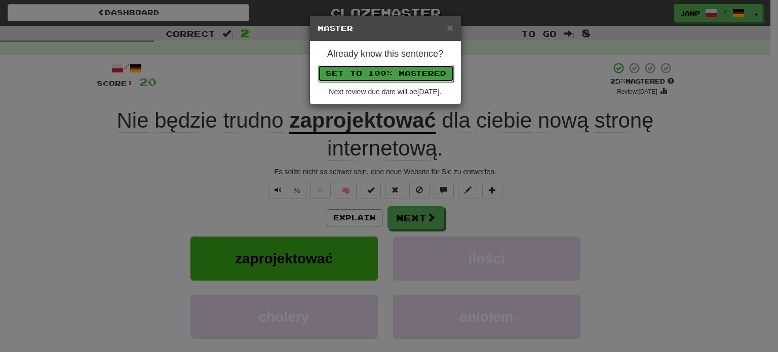
click at [403, 70] on button "Set to 100% Mastered" at bounding box center [386, 73] width 136 height 17
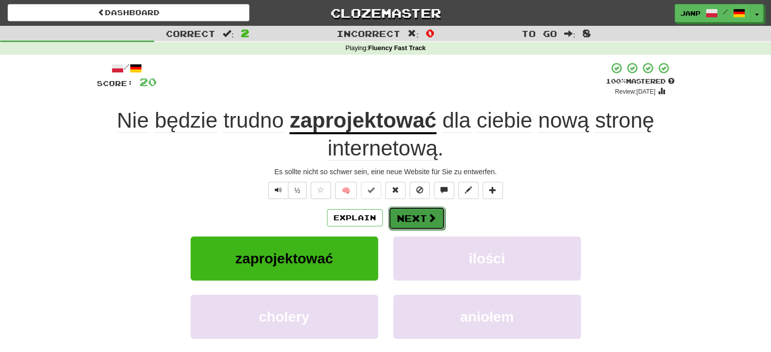
click at [420, 216] on button "Next" at bounding box center [416, 218] width 57 height 23
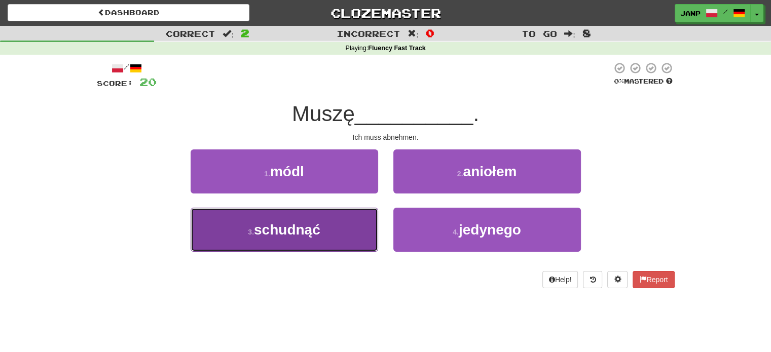
click at [358, 239] on button "3 . schudnąć" at bounding box center [284, 230] width 187 height 44
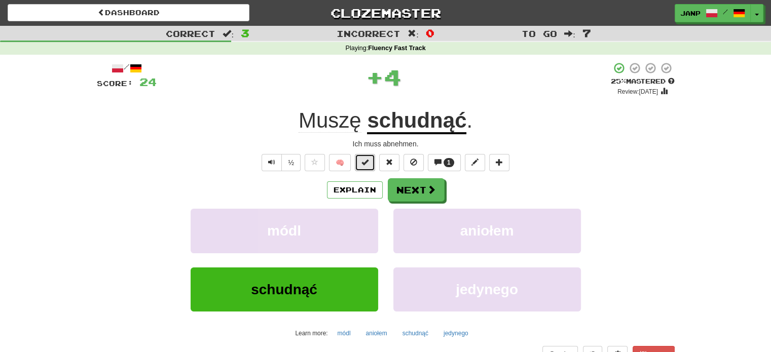
click at [368, 165] on span at bounding box center [364, 162] width 7 height 7
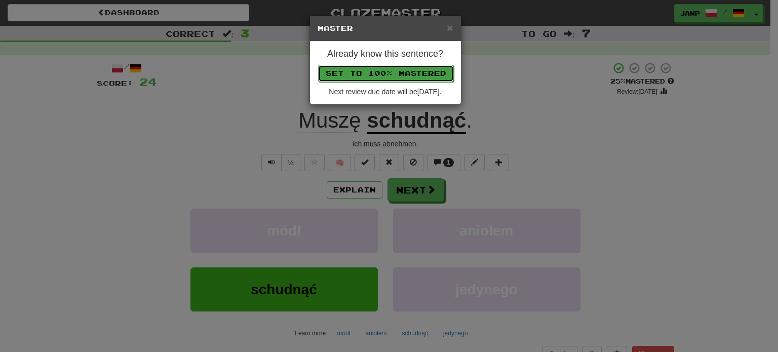
click at [397, 72] on button "Set to 100% Mastered" at bounding box center [386, 73] width 136 height 17
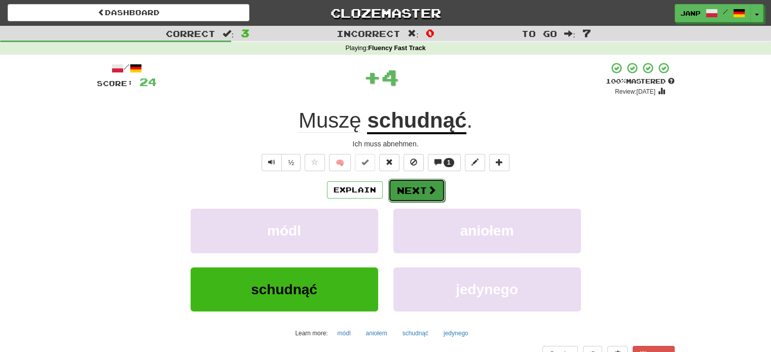
click at [415, 186] on button "Next" at bounding box center [416, 190] width 57 height 23
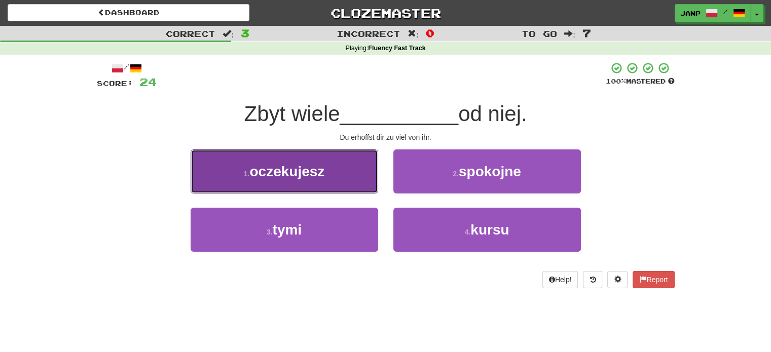
click at [347, 177] on button "1 . oczekujesz" at bounding box center [284, 171] width 187 height 44
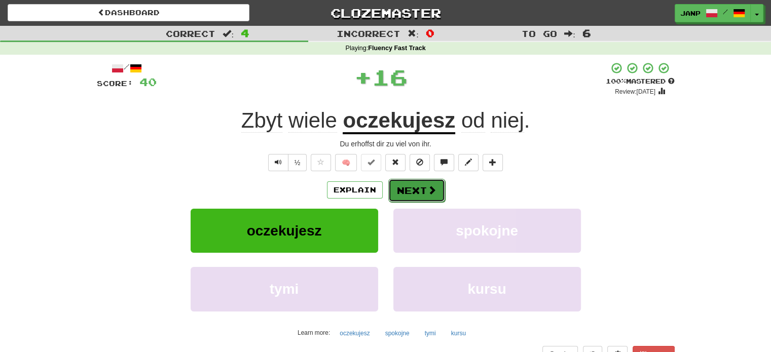
click at [409, 188] on button "Next" at bounding box center [416, 190] width 57 height 23
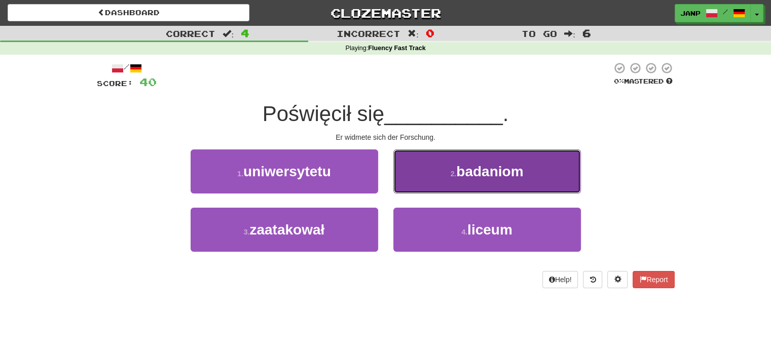
click at [419, 186] on button "2 . badaniom" at bounding box center [486, 171] width 187 height 44
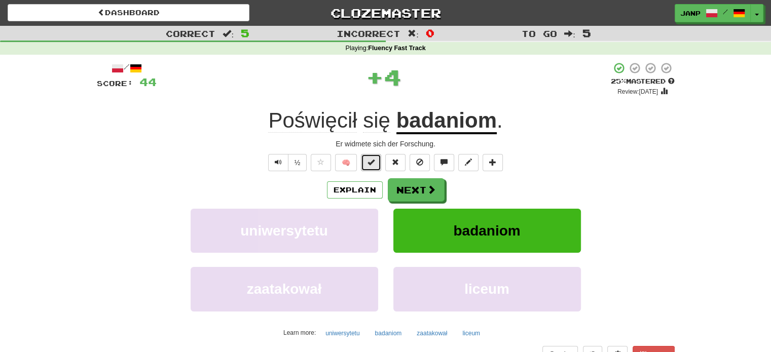
click at [373, 163] on span at bounding box center [370, 162] width 7 height 7
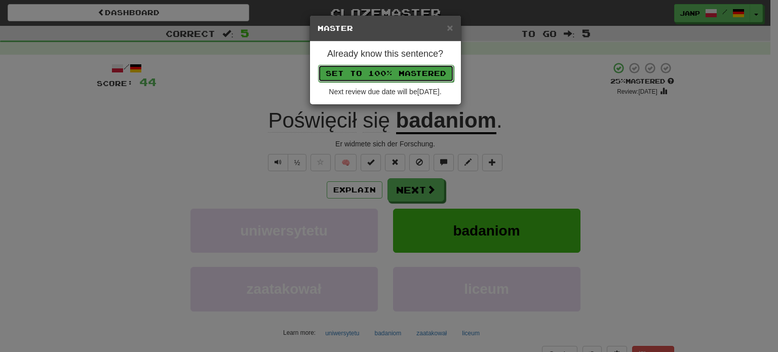
click at [399, 66] on button "Set to 100% Mastered" at bounding box center [386, 73] width 136 height 17
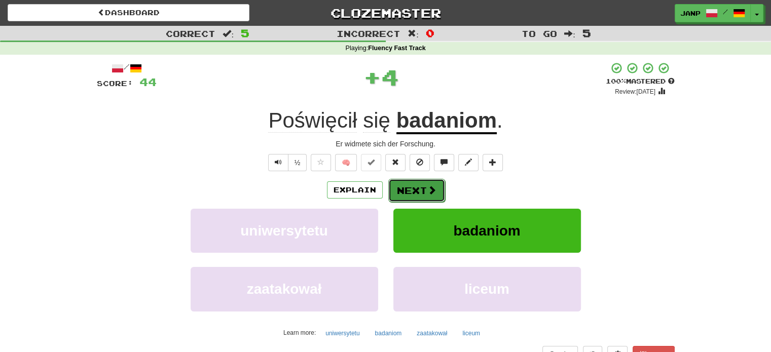
click at [416, 190] on button "Next" at bounding box center [416, 190] width 57 height 23
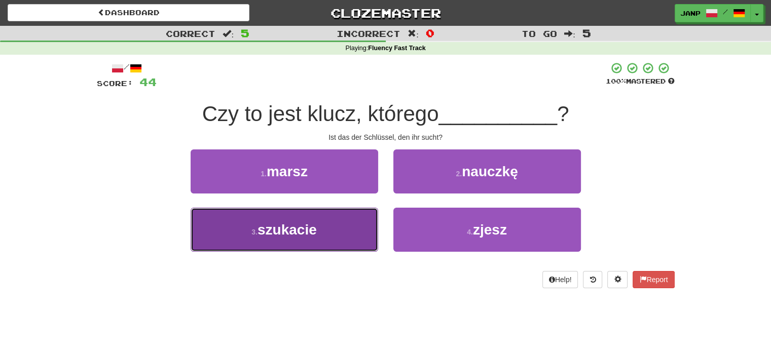
click at [367, 230] on button "3 . szukacie" at bounding box center [284, 230] width 187 height 44
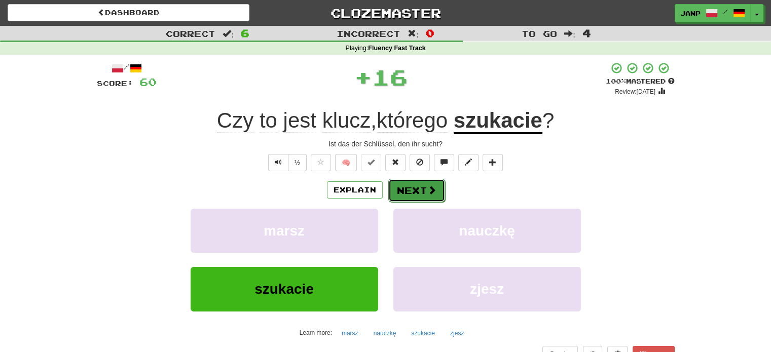
click at [408, 184] on button "Next" at bounding box center [416, 190] width 57 height 23
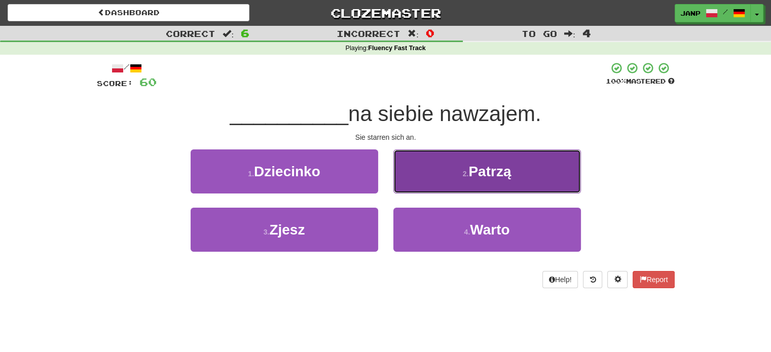
click at [424, 182] on button "2 . Patrzą" at bounding box center [486, 171] width 187 height 44
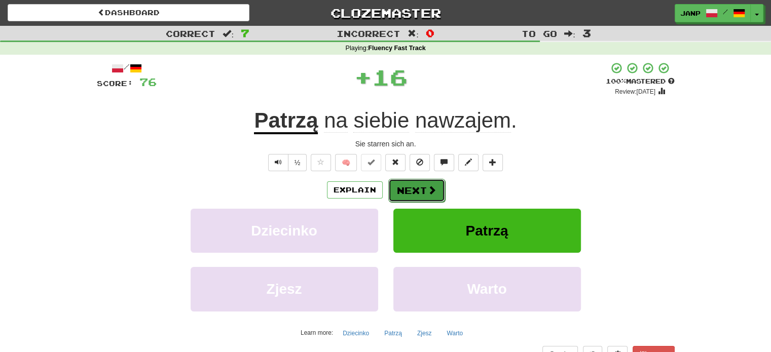
click at [418, 187] on button "Next" at bounding box center [416, 190] width 57 height 23
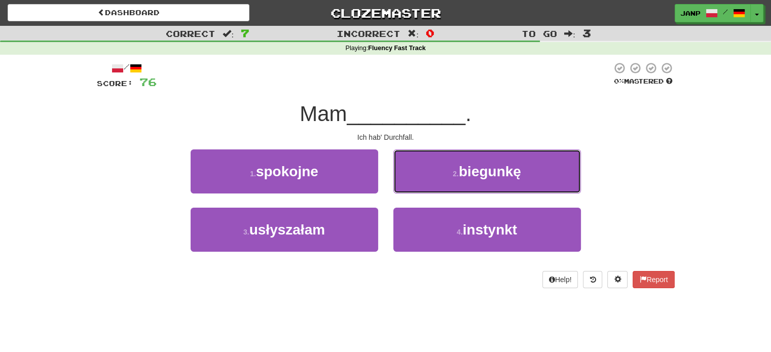
click at [418, 187] on button "2 . biegunkę" at bounding box center [486, 171] width 187 height 44
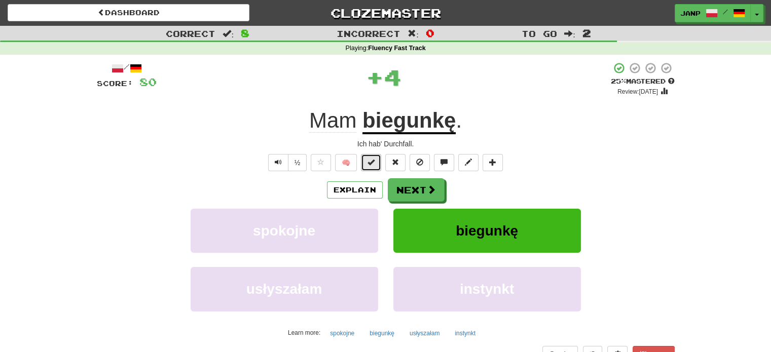
click at [375, 165] on button at bounding box center [371, 162] width 20 height 17
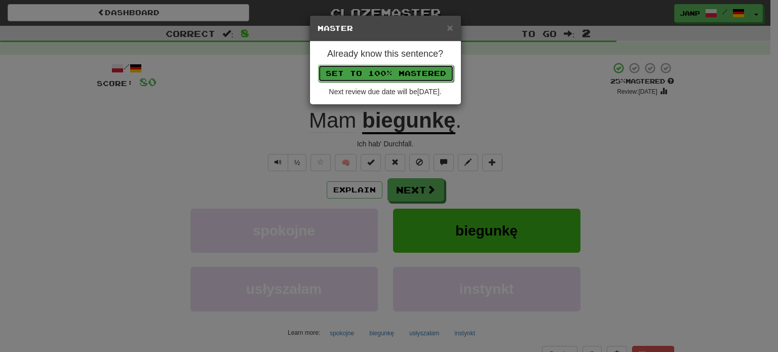
click at [399, 74] on button "Set to 100% Mastered" at bounding box center [386, 73] width 136 height 17
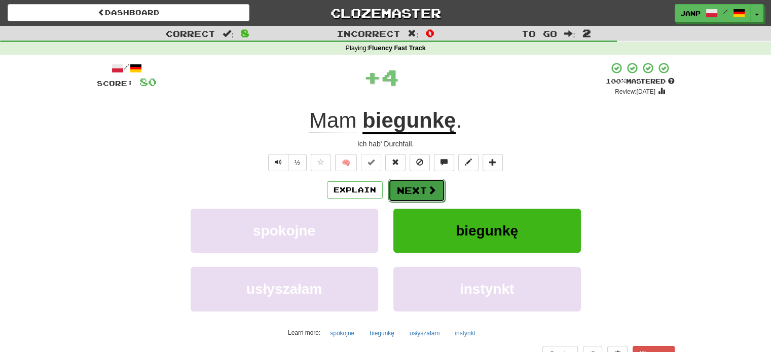
click at [413, 189] on button "Next" at bounding box center [416, 190] width 57 height 23
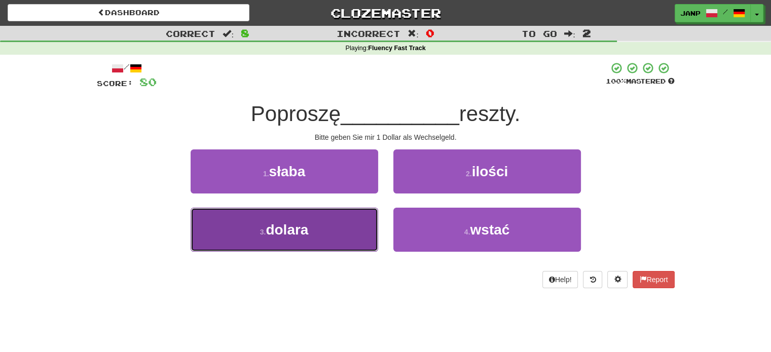
click at [345, 220] on button "3 . dolara" at bounding box center [284, 230] width 187 height 44
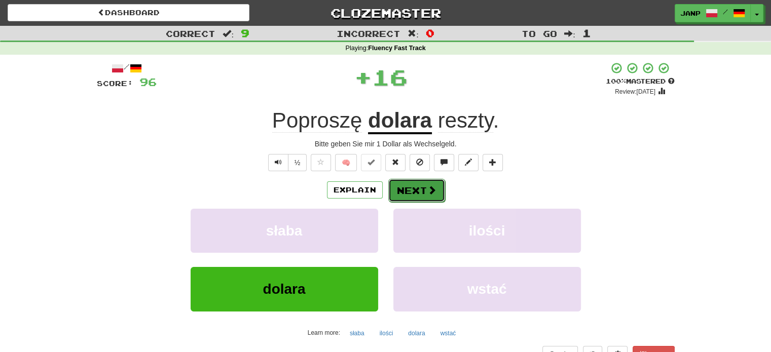
click at [415, 191] on button "Next" at bounding box center [416, 190] width 57 height 23
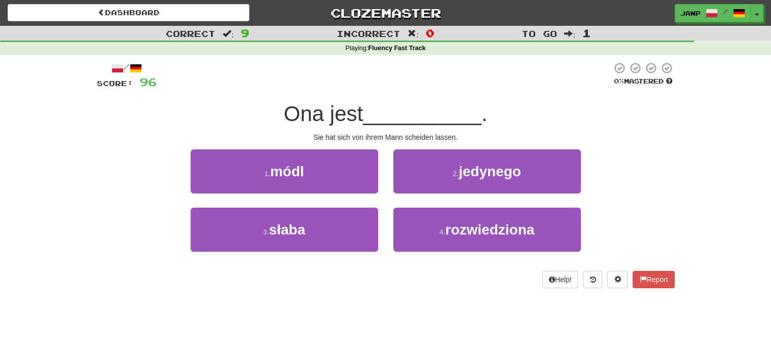
click at [417, 254] on div "4 . rozwiedziona" at bounding box center [487, 237] width 203 height 58
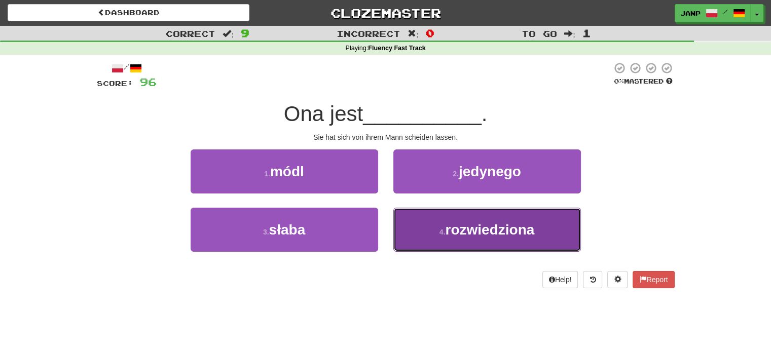
click at [419, 236] on button "4 . rozwiedziona" at bounding box center [486, 230] width 187 height 44
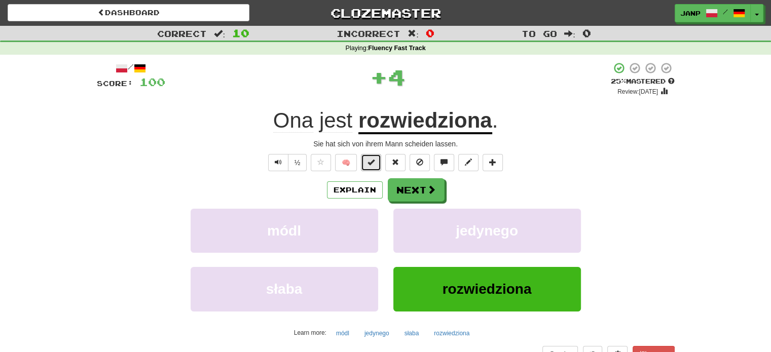
click at [369, 160] on span at bounding box center [370, 162] width 7 height 7
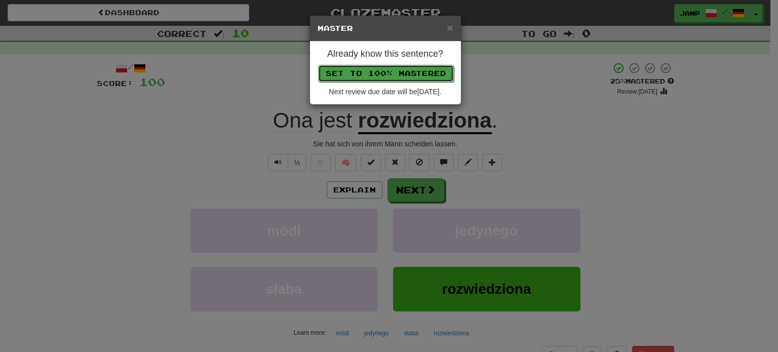
click at [384, 75] on button "Set to 100% Mastered" at bounding box center [386, 73] width 136 height 17
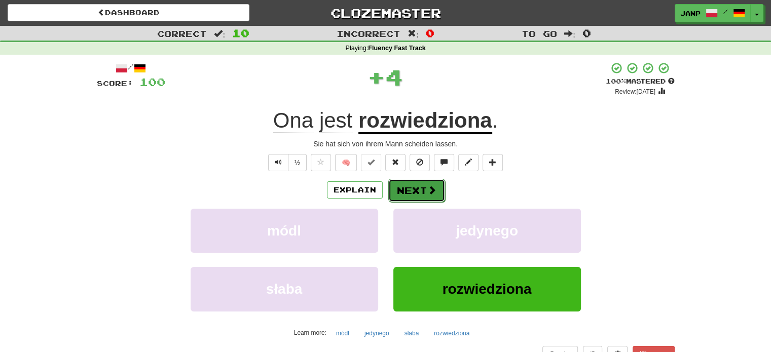
click at [407, 187] on button "Next" at bounding box center [416, 190] width 57 height 23
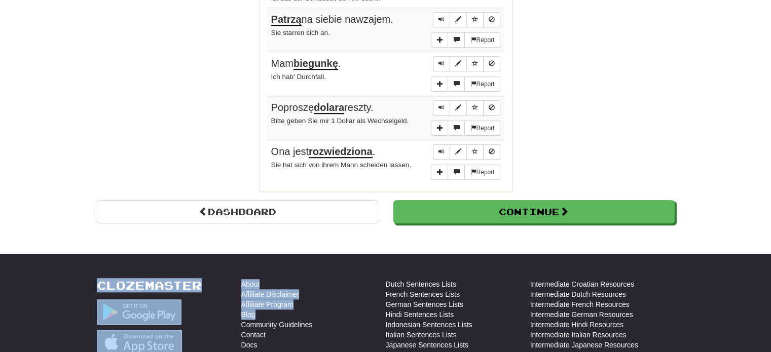
scroll to position [831, 0]
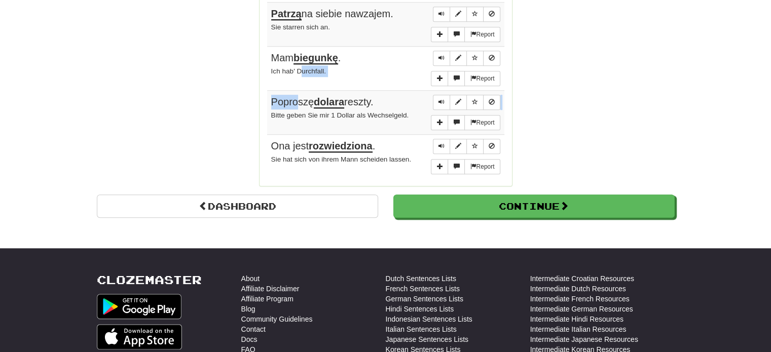
drag, startPoint x: 298, startPoint y: 97, endPoint x: 300, endPoint y: 69, distance: 28.0
drag, startPoint x: 300, startPoint y: 69, endPoint x: 133, endPoint y: 72, distance: 167.2
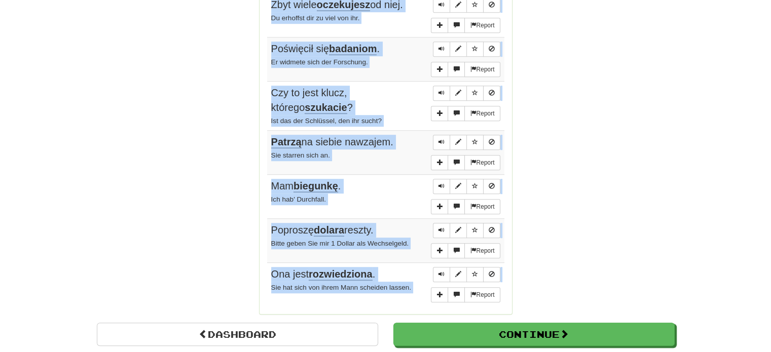
scroll to position [796, 0]
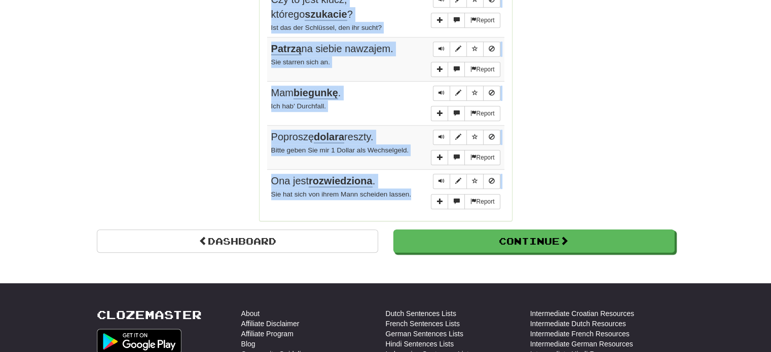
drag, startPoint x: 270, startPoint y: 176, endPoint x: 411, endPoint y: 189, distance: 142.5
copy tbody "Wąż zmienił skórę. Die Schlange häutet sich. Report Nie będzie trudno zaprojekt…"
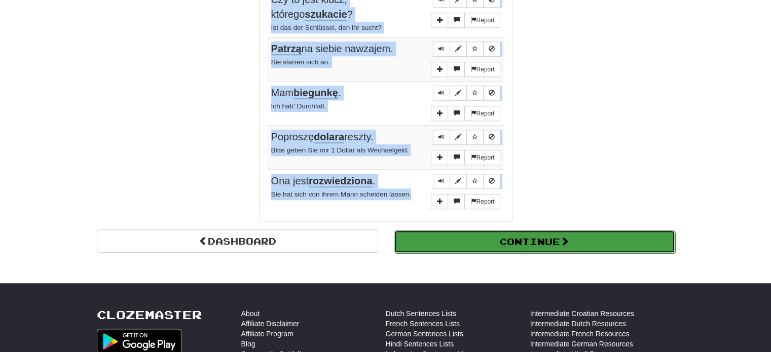
click at [492, 233] on button "Continue" at bounding box center [534, 241] width 281 height 23
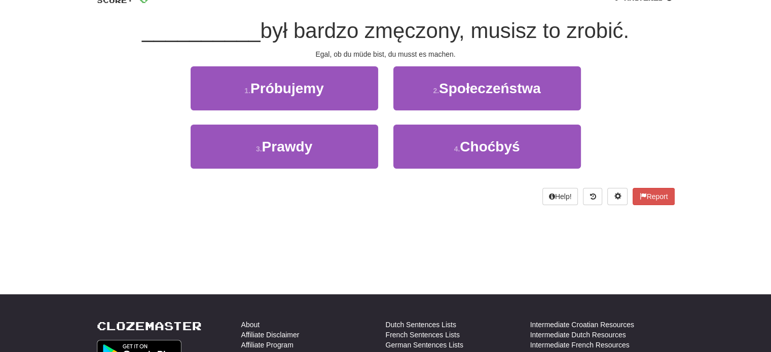
scroll to position [79, 0]
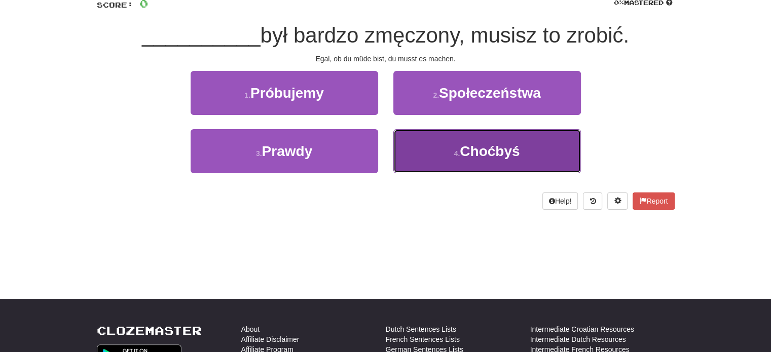
click at [418, 150] on button "4 . Choćbyś" at bounding box center [486, 151] width 187 height 44
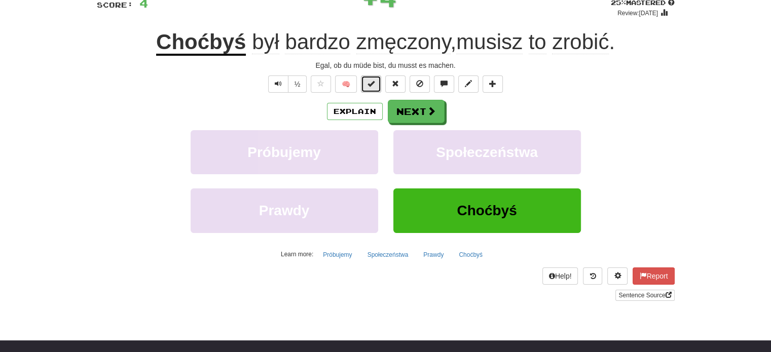
click at [366, 83] on button at bounding box center [371, 83] width 20 height 17
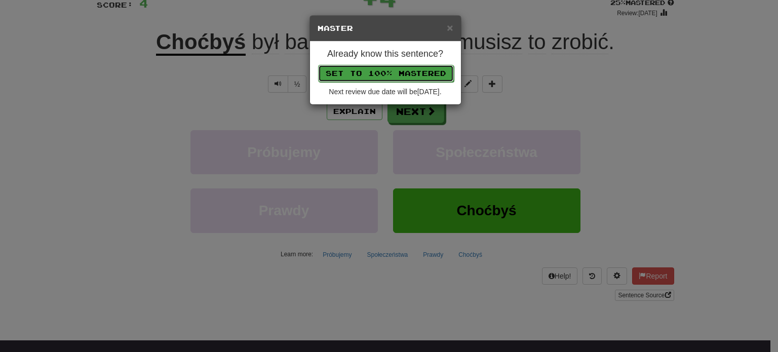
click at [365, 71] on button "Set to 100% Mastered" at bounding box center [386, 73] width 136 height 17
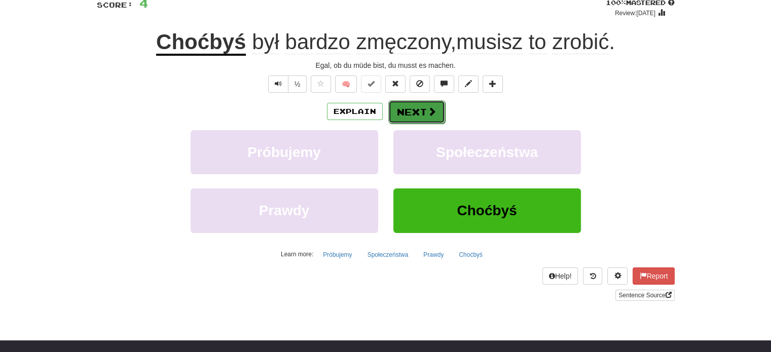
click at [409, 109] on button "Next" at bounding box center [416, 111] width 57 height 23
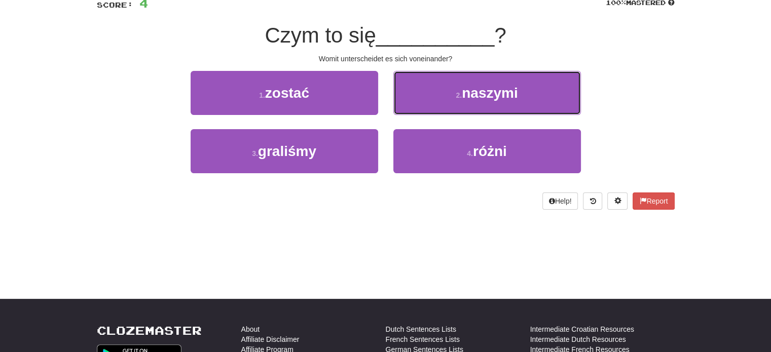
click at [410, 109] on button "2 . naszymi" at bounding box center [486, 93] width 187 height 44
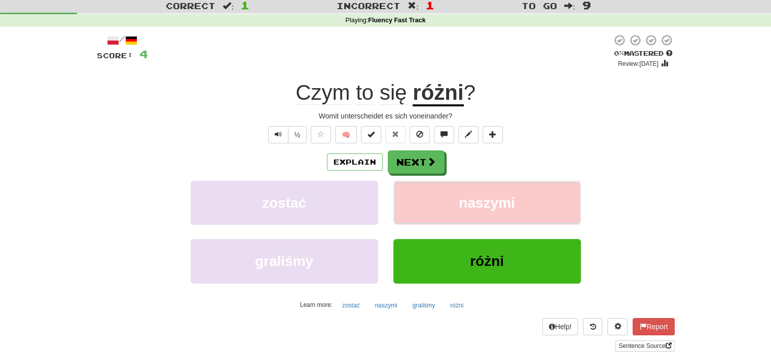
scroll to position [0, 0]
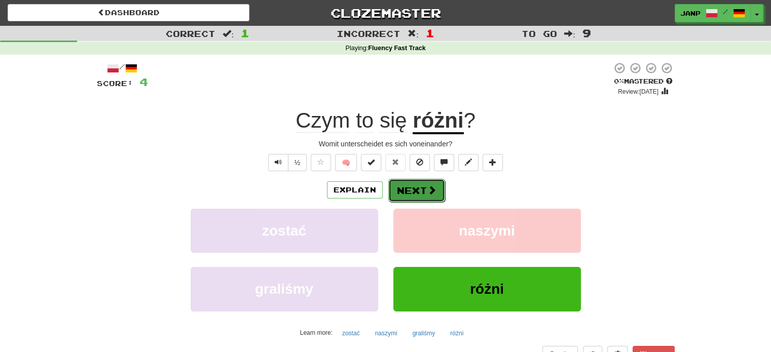
click at [429, 188] on span at bounding box center [431, 189] width 9 height 9
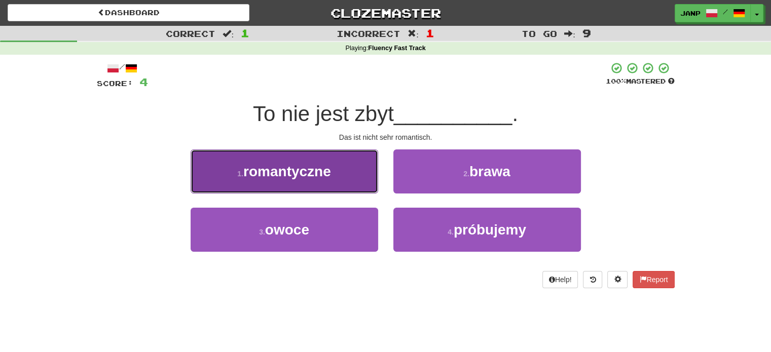
click at [332, 189] on button "1 . romantyczne" at bounding box center [284, 171] width 187 height 44
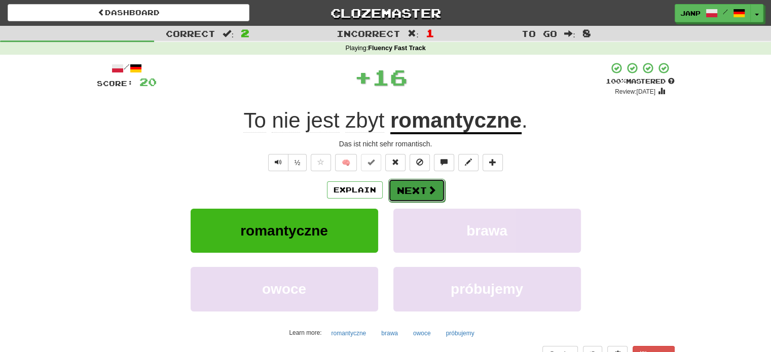
click at [414, 186] on button "Next" at bounding box center [416, 190] width 57 height 23
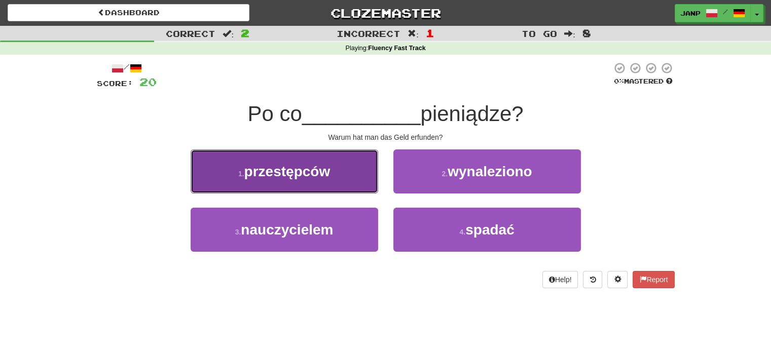
click at [334, 186] on button "1 . przestępców" at bounding box center [284, 171] width 187 height 44
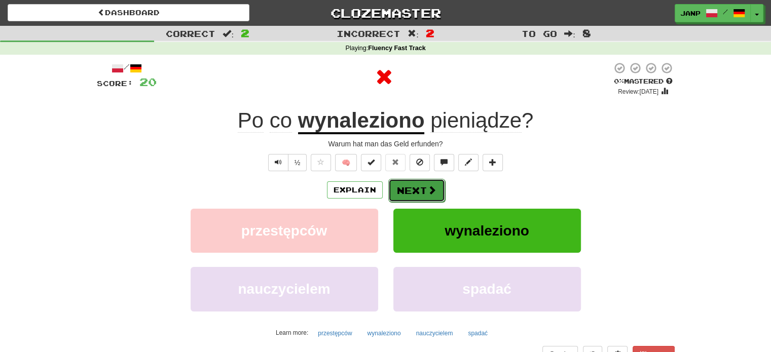
click at [416, 186] on button "Next" at bounding box center [416, 190] width 57 height 23
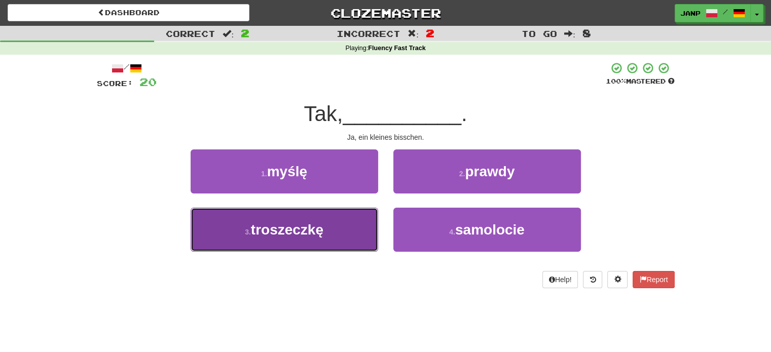
click at [345, 222] on button "3 . troszeczkę" at bounding box center [284, 230] width 187 height 44
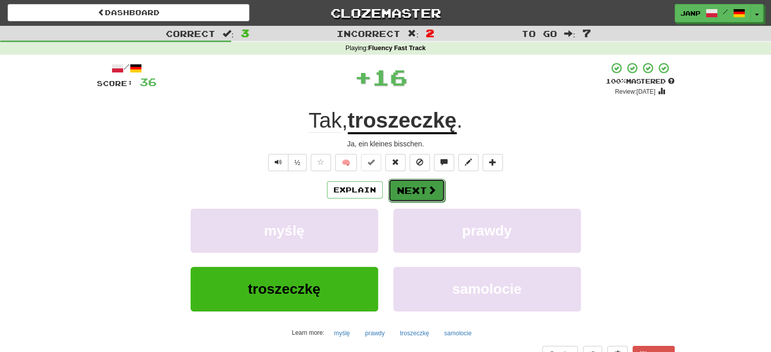
click at [412, 190] on button "Next" at bounding box center [416, 190] width 57 height 23
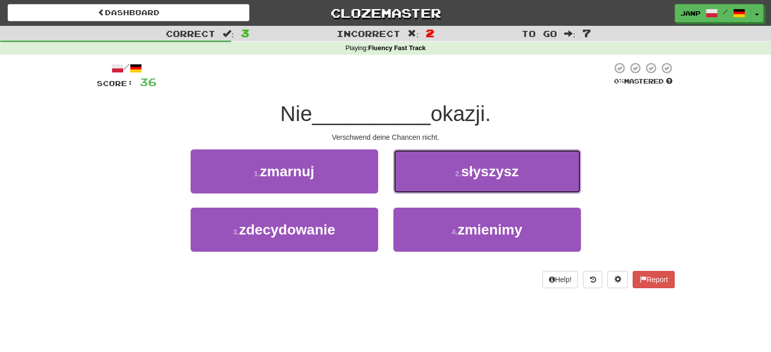
click at [412, 190] on button "2 . słyszysz" at bounding box center [486, 171] width 187 height 44
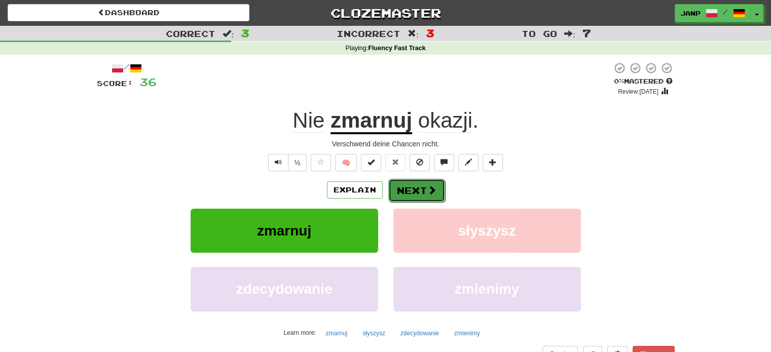
click at [421, 191] on button "Next" at bounding box center [416, 190] width 57 height 23
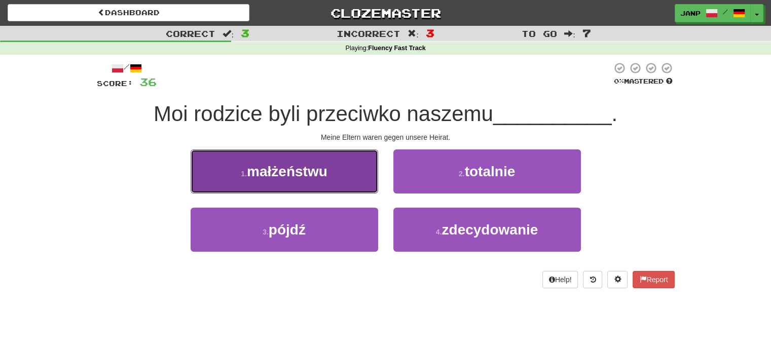
click at [330, 182] on button "1 . małżeństwu" at bounding box center [284, 171] width 187 height 44
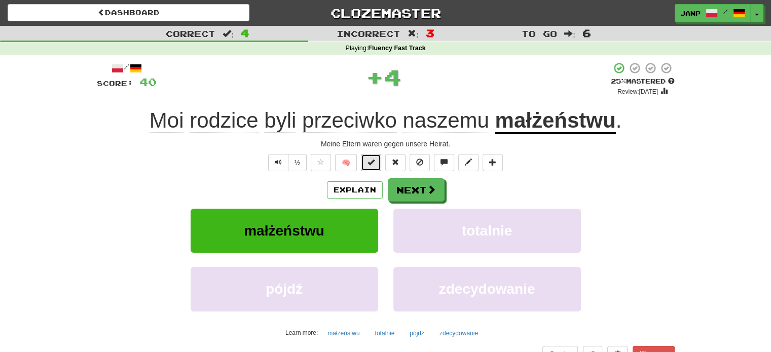
click at [374, 159] on span at bounding box center [370, 162] width 7 height 7
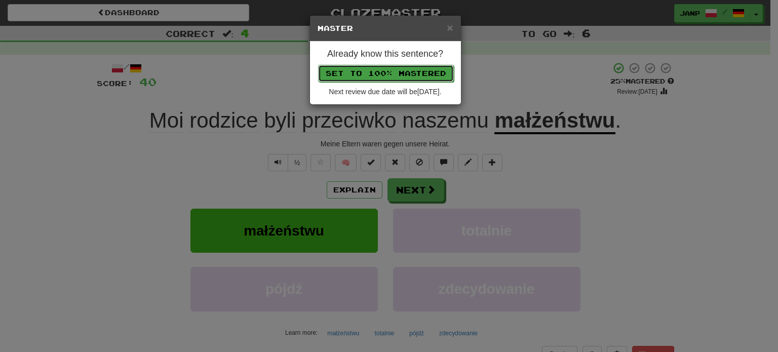
click at [395, 71] on button "Set to 100% Mastered" at bounding box center [386, 73] width 136 height 17
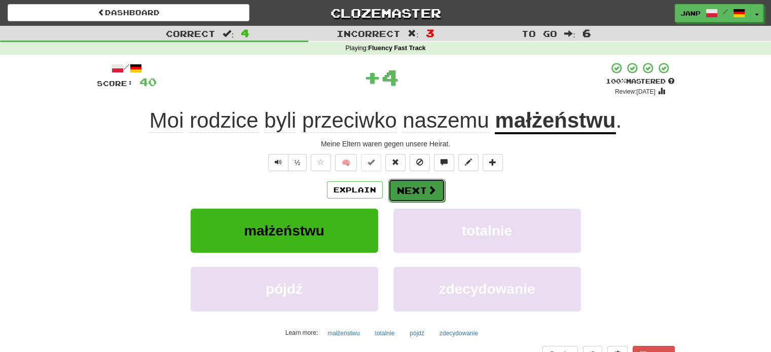
click at [424, 198] on button "Next" at bounding box center [416, 190] width 57 height 23
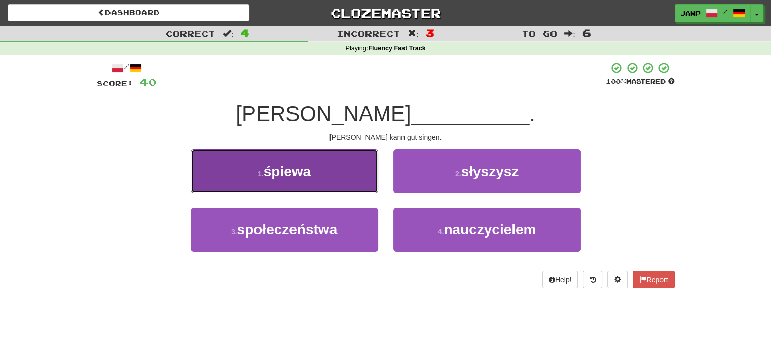
click at [336, 178] on button "1 . śpiewa" at bounding box center [284, 171] width 187 height 44
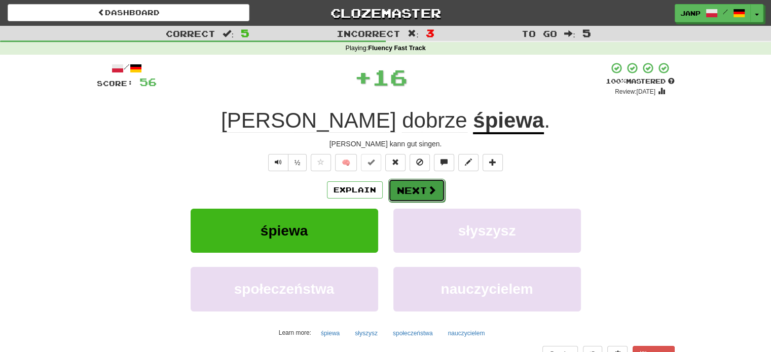
click at [404, 186] on button "Next" at bounding box center [416, 190] width 57 height 23
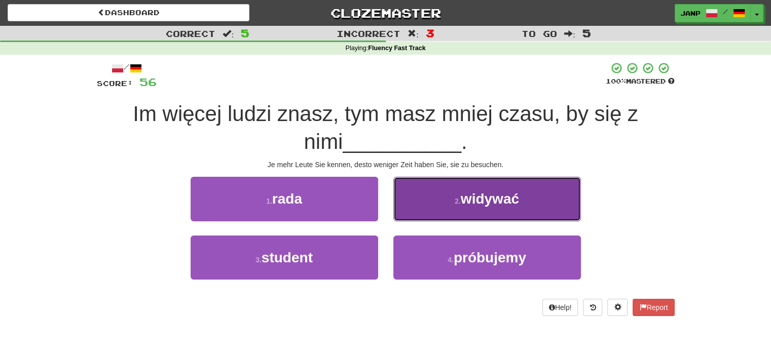
click at [410, 206] on button "2 . widywać" at bounding box center [486, 199] width 187 height 44
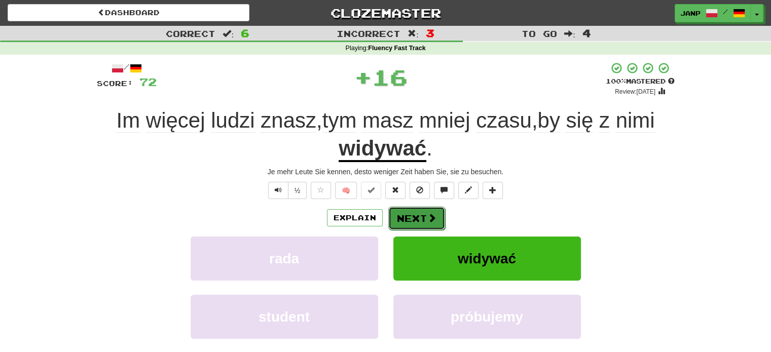
click at [415, 212] on button "Next" at bounding box center [416, 218] width 57 height 23
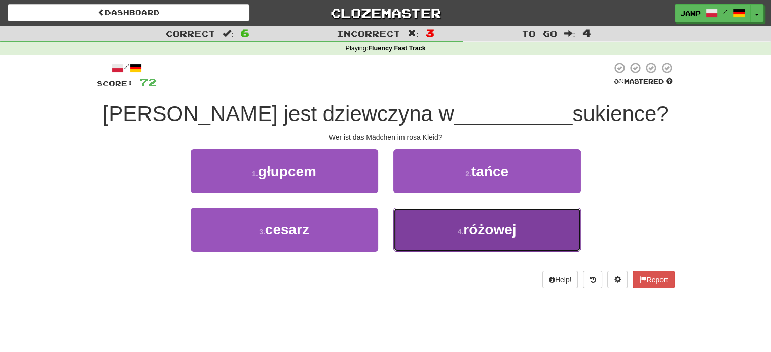
click at [422, 233] on button "4 . różowej" at bounding box center [486, 230] width 187 height 44
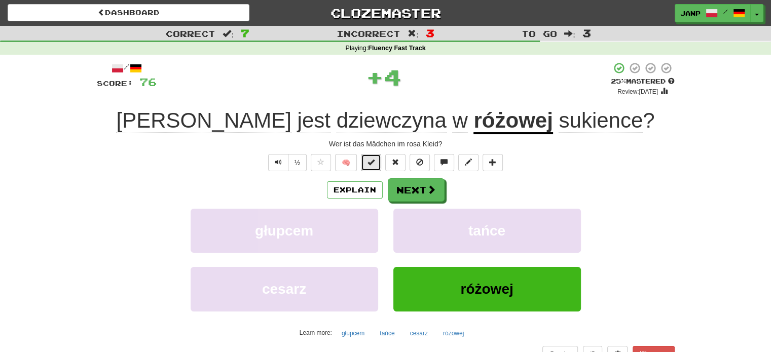
click at [379, 165] on button at bounding box center [371, 162] width 20 height 17
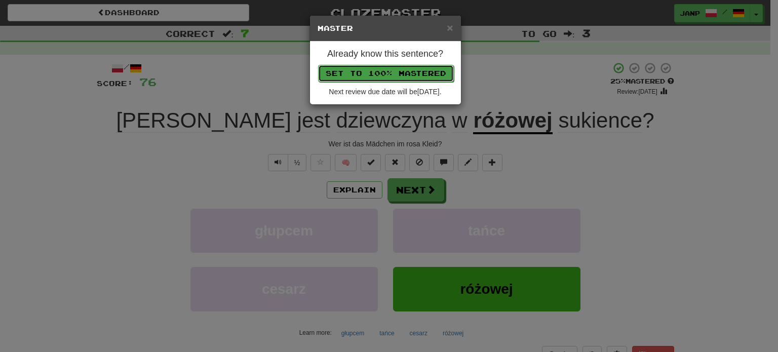
click at [388, 71] on button "Set to 100% Mastered" at bounding box center [386, 73] width 136 height 17
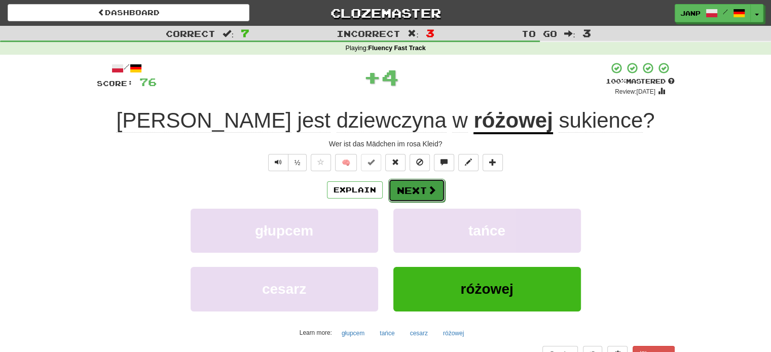
click at [417, 191] on button "Next" at bounding box center [416, 190] width 57 height 23
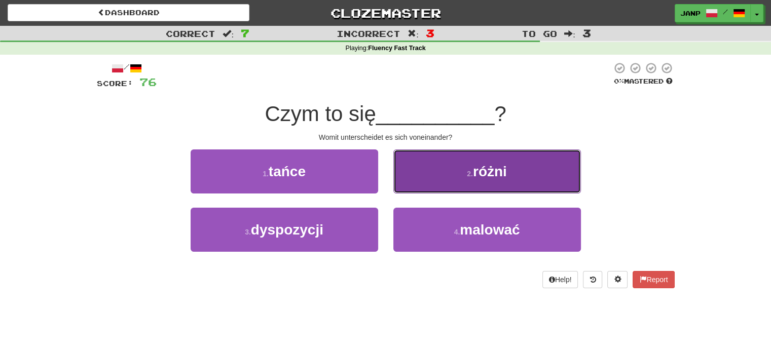
click at [442, 184] on button "2 . różni" at bounding box center [486, 171] width 187 height 44
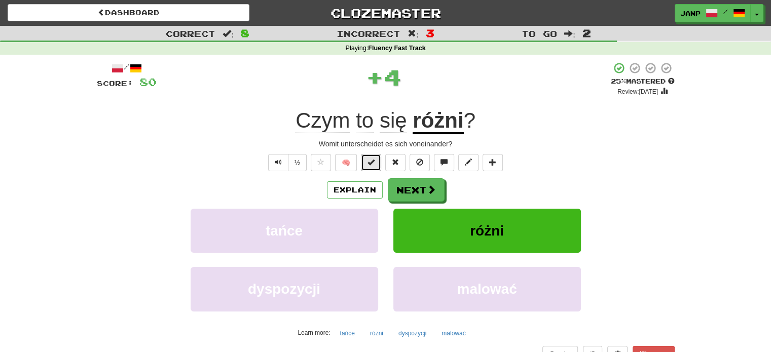
click at [375, 163] on button at bounding box center [371, 162] width 20 height 17
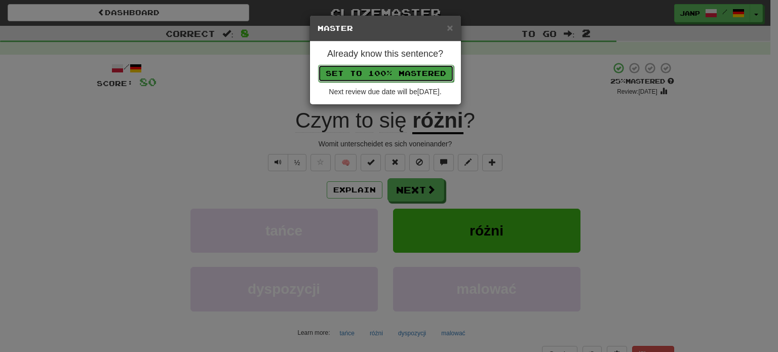
click at [393, 71] on button "Set to 100% Mastered" at bounding box center [386, 73] width 136 height 17
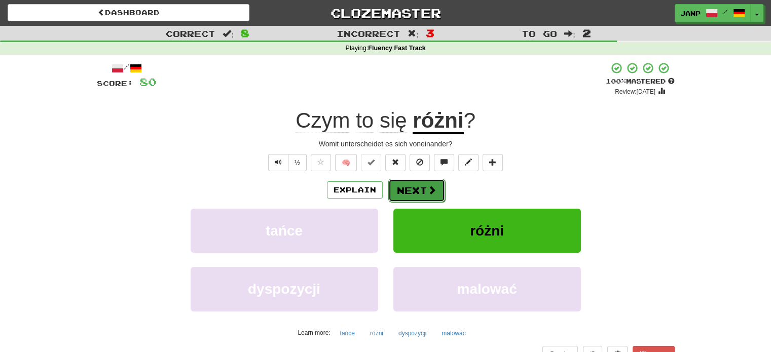
click at [410, 185] on button "Next" at bounding box center [416, 190] width 57 height 23
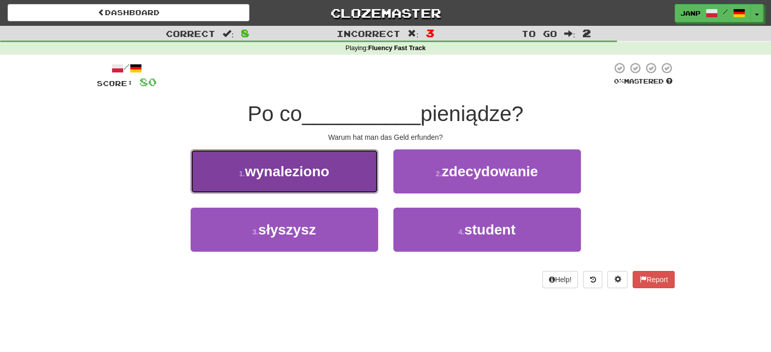
click at [343, 175] on button "1 . wynaleziono" at bounding box center [284, 171] width 187 height 44
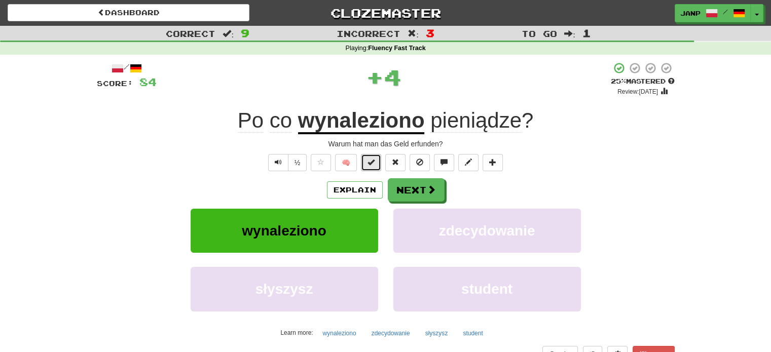
click at [368, 163] on span at bounding box center [370, 162] width 7 height 7
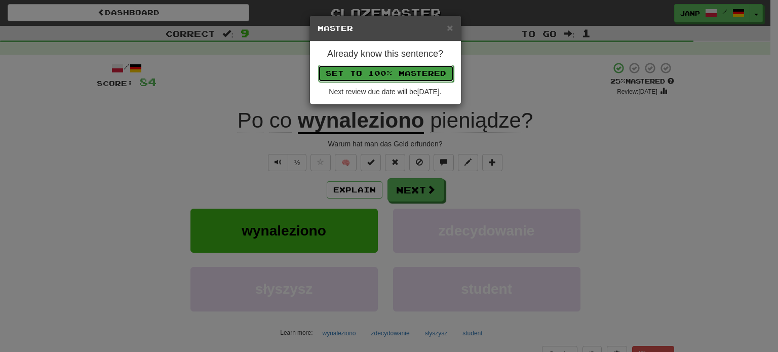
click at [381, 79] on button "Set to 100% Mastered" at bounding box center [386, 73] width 136 height 17
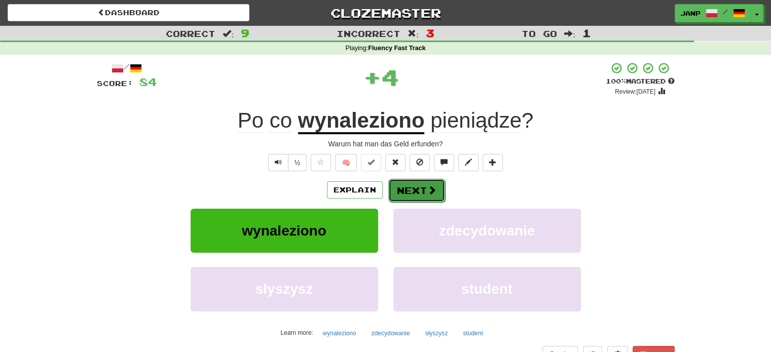
click at [407, 192] on button "Next" at bounding box center [416, 190] width 57 height 23
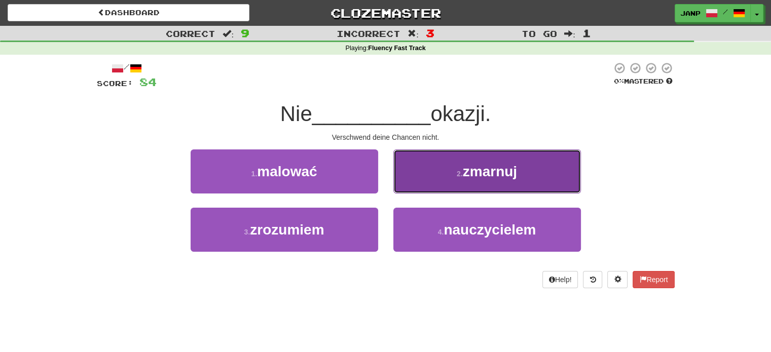
click at [426, 181] on button "2 . zmarnuj" at bounding box center [486, 171] width 187 height 44
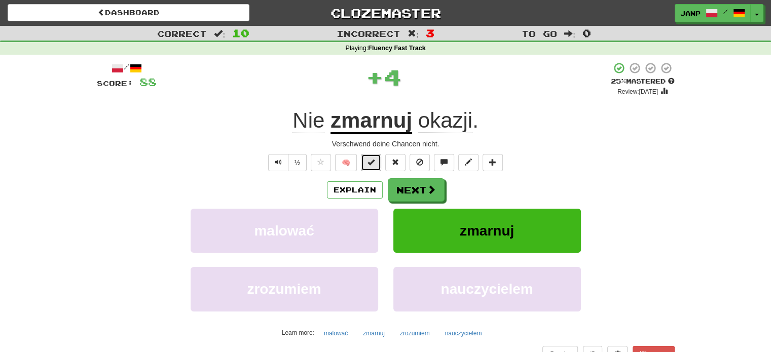
click at [371, 164] on span at bounding box center [370, 162] width 7 height 7
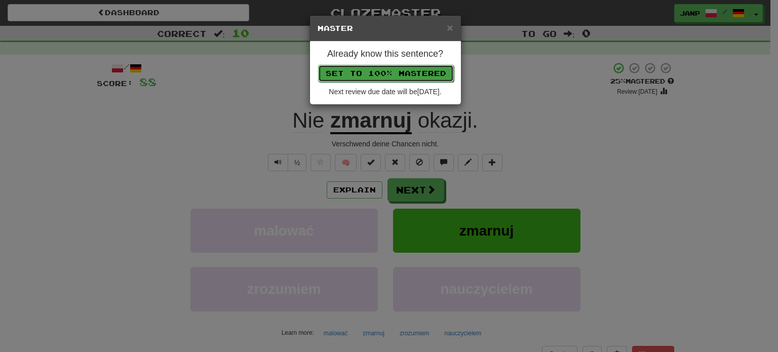
click at [369, 71] on button "Set to 100% Mastered" at bounding box center [386, 73] width 136 height 17
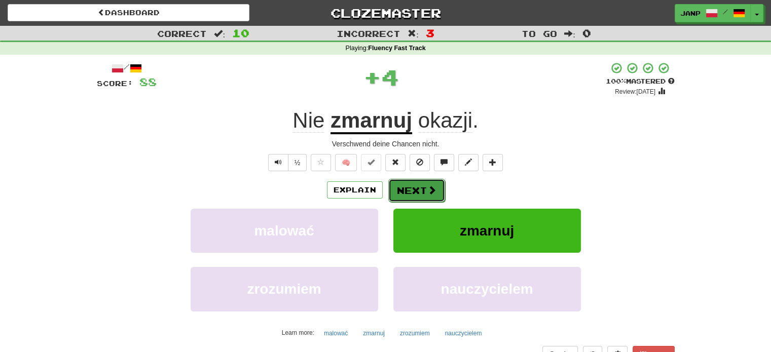
click at [408, 188] on button "Next" at bounding box center [416, 190] width 57 height 23
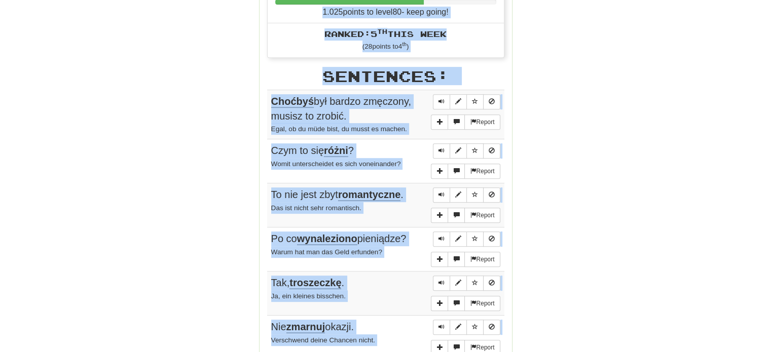
scroll to position [452, 0]
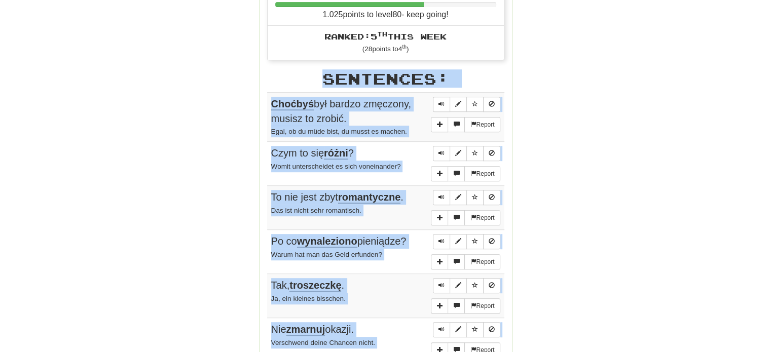
drag, startPoint x: 262, startPoint y: 93, endPoint x: 263, endPoint y: 105, distance: 12.7
click at [263, 105] on div "Stats: Score: + 88 Time: 0 : 43 New: 5 Review: 5 Correct: 10 Incorrect: 3 Progr…" at bounding box center [385, 137] width 252 height 877
copy body "Sentences: Report Choćbyś był bardzo zmęczony, musisz to zrobić. Egal, ob du mü…"
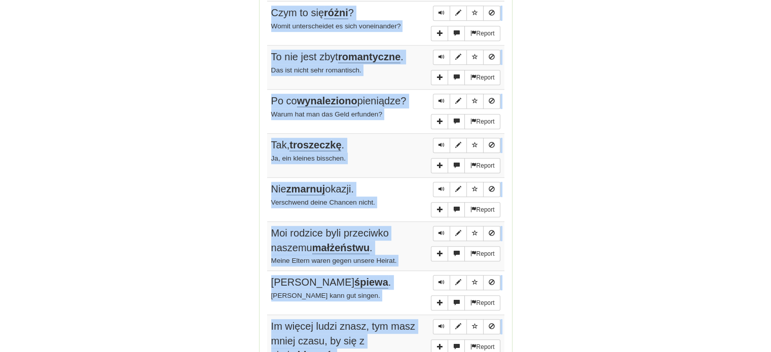
scroll to position [756, 0]
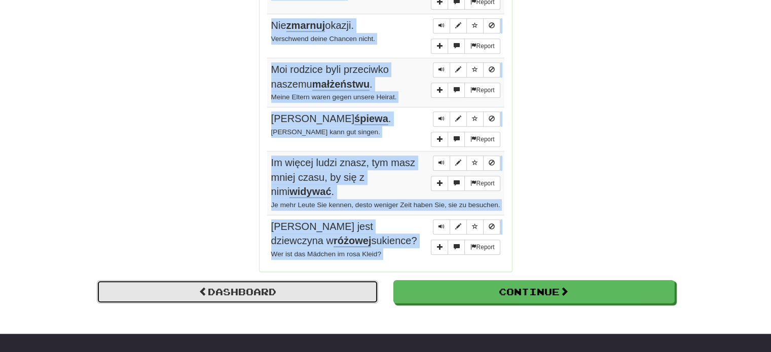
click at [221, 280] on link "Dashboard" at bounding box center [237, 291] width 281 height 23
